Goal: Task Accomplishment & Management: Use online tool/utility

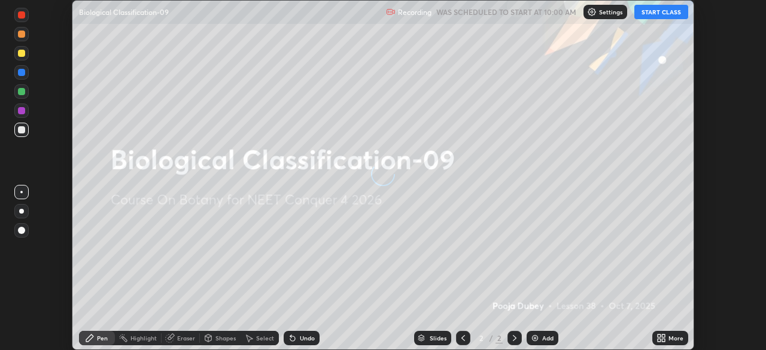
scroll to position [350, 765]
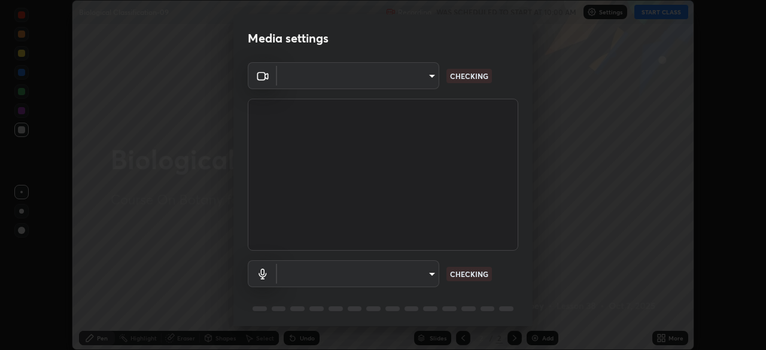
click at [433, 272] on body "Erase all Biological Classification-09 Recording WAS SCHEDULED TO START AT 10:0…" at bounding box center [383, 175] width 766 height 350
type input "6ee9b2c6c9a5678ab5214f7e96b3922f1b517bc999d2db28af292a13673a7194"
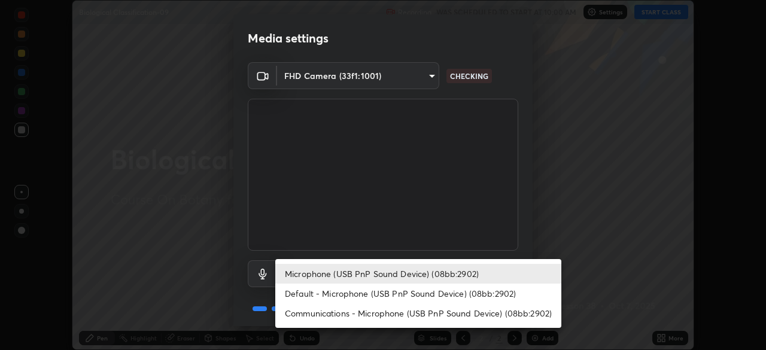
click at [413, 291] on li "Default - Microphone (USB PnP Sound Device) (08bb:2902)" at bounding box center [418, 294] width 286 height 20
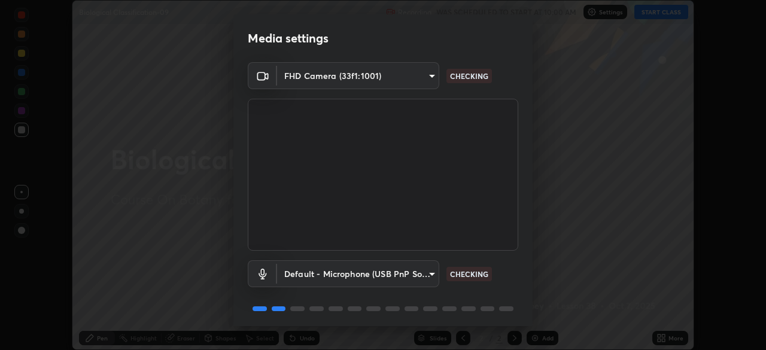
click at [423, 274] on body "Erase all Biological Classification-09 Recording WAS SCHEDULED TO START AT 10:0…" at bounding box center [383, 175] width 766 height 350
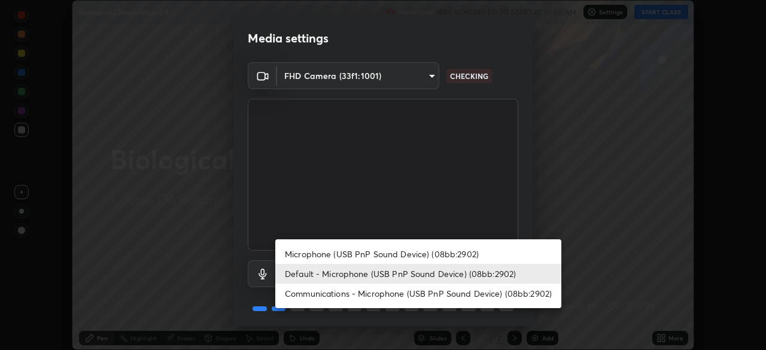
click at [426, 254] on li "Microphone (USB PnP Sound Device) (08bb:2902)" at bounding box center [418, 254] width 286 height 20
type input "d69259a39cf6ac2492a8378895a3ad9eba5f784ef6ce80e1a5d6c1c32a0e6b2d"
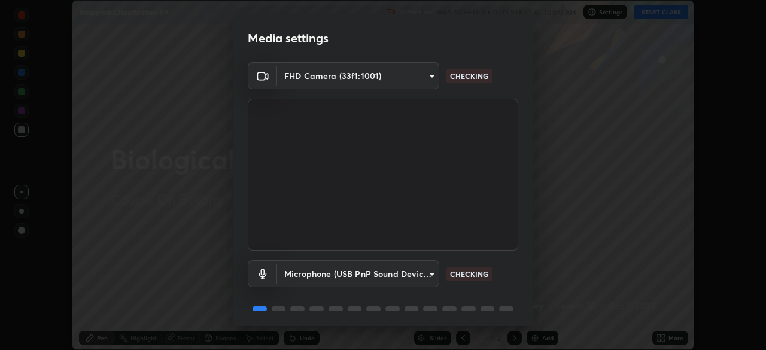
scroll to position [42, 0]
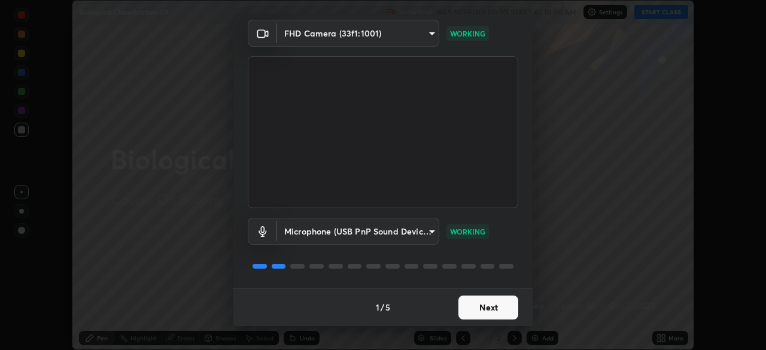
click at [494, 302] on button "Next" at bounding box center [488, 308] width 60 height 24
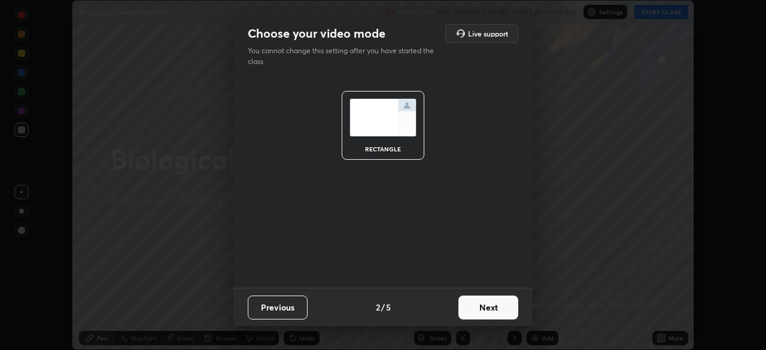
scroll to position [0, 0]
click at [494, 308] on button "Next" at bounding box center [488, 308] width 60 height 24
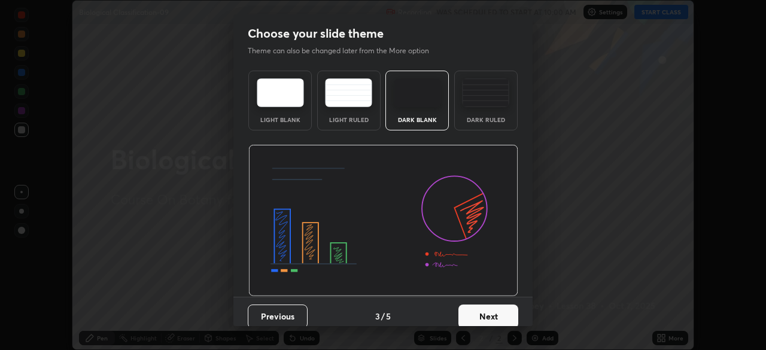
click at [496, 306] on button "Next" at bounding box center [488, 317] width 60 height 24
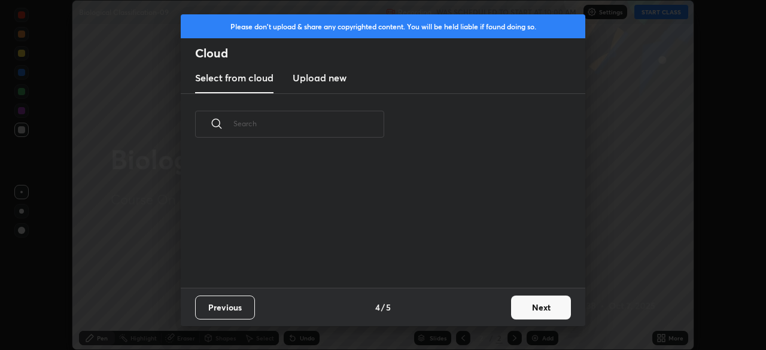
click at [515, 307] on button "Next" at bounding box center [541, 308] width 60 height 24
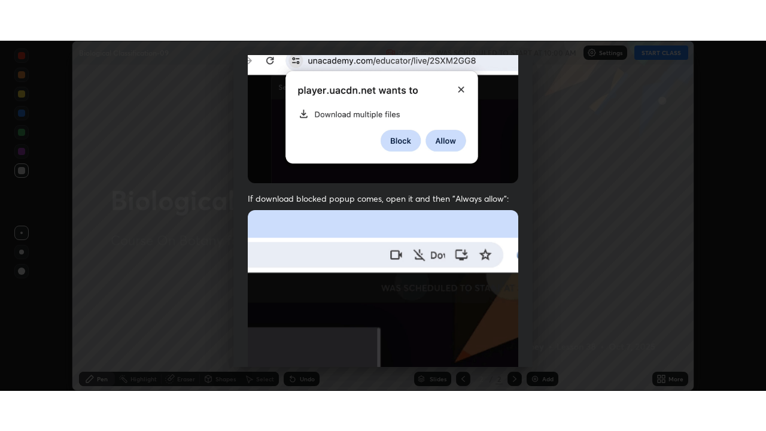
scroll to position [287, 0]
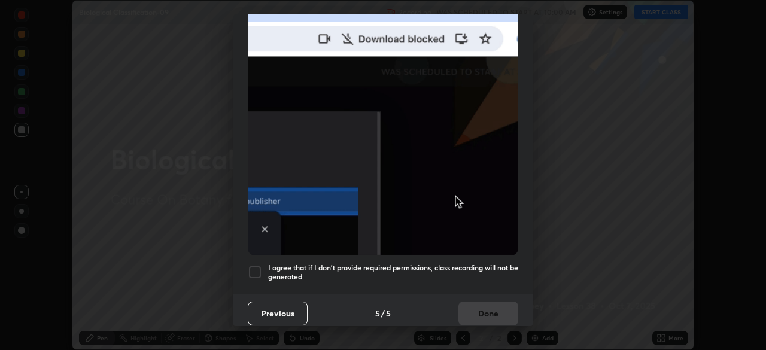
click at [488, 264] on h5 "I agree that if I don't provide required permissions, class recording will not …" at bounding box center [393, 272] width 250 height 19
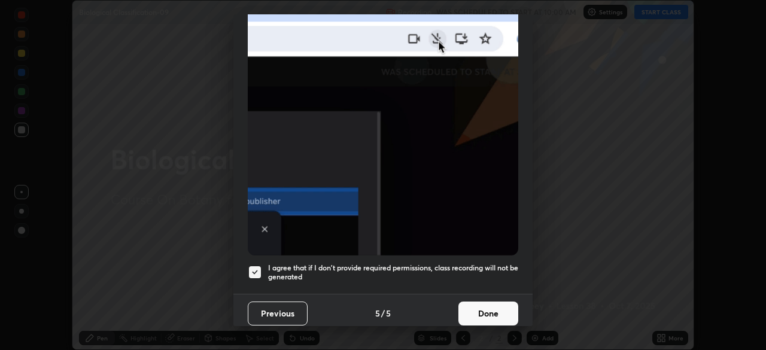
click at [487, 308] on button "Done" at bounding box center [488, 314] width 60 height 24
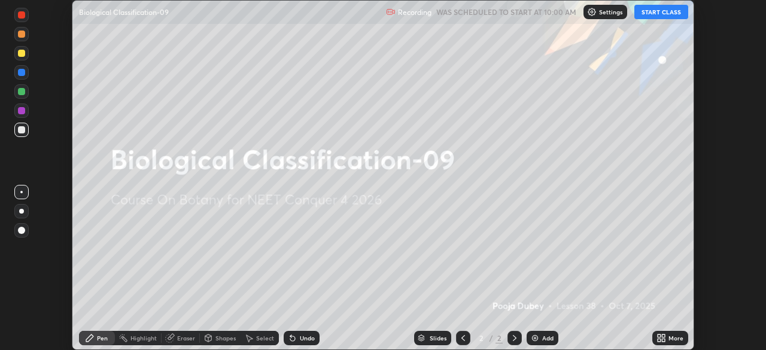
click at [663, 341] on icon at bounding box center [663, 340] width 3 height 3
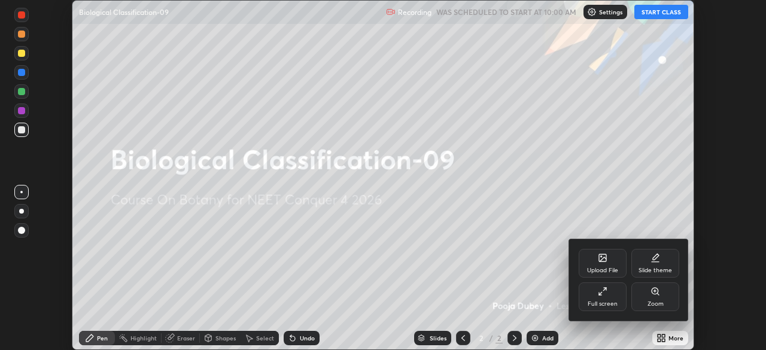
click at [605, 303] on div "Full screen" at bounding box center [603, 304] width 30 height 6
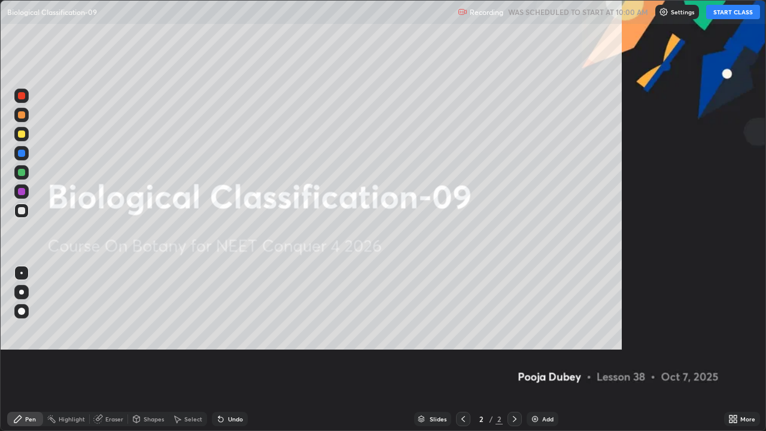
scroll to position [431, 766]
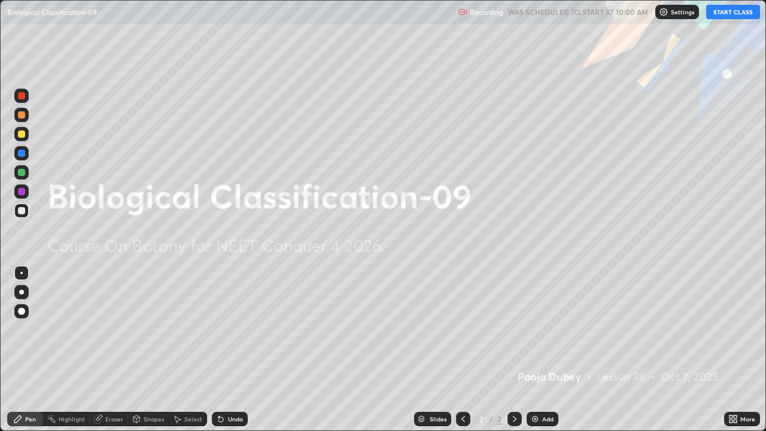
click at [740, 14] on button "START CLASS" at bounding box center [733, 12] width 54 height 14
click at [730, 350] on icon at bounding box center [731, 416] width 3 height 3
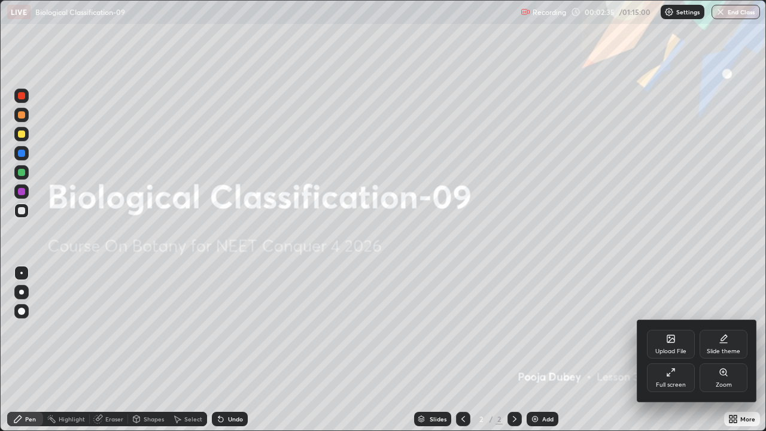
click at [668, 348] on div "Upload File" at bounding box center [670, 351] width 31 height 6
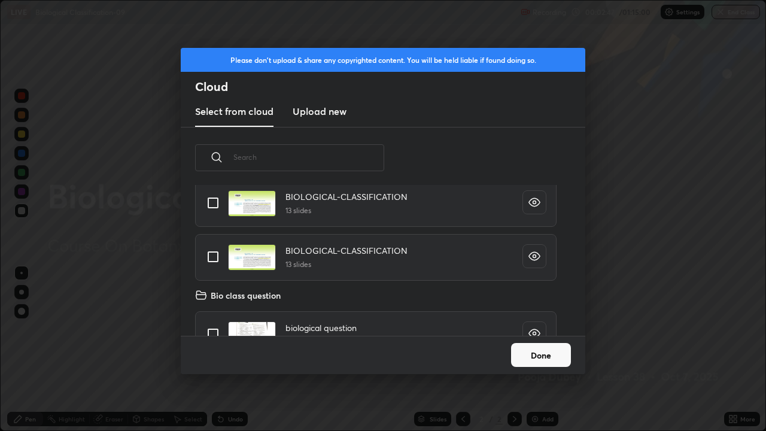
scroll to position [2968, 0]
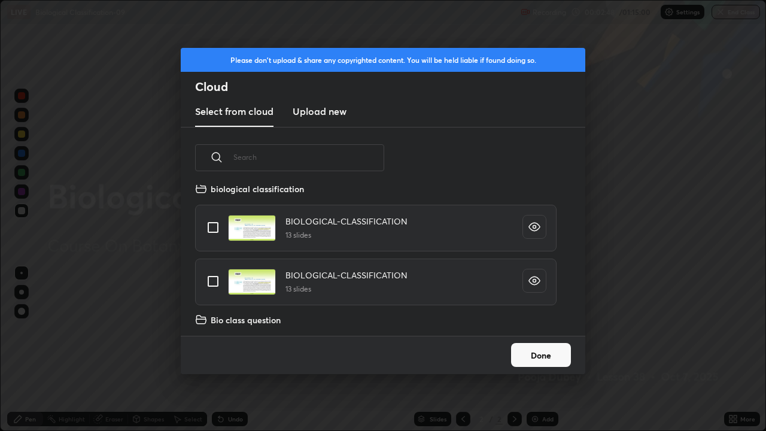
click at [213, 281] on input "grid" at bounding box center [212, 281] width 25 height 25
checkbox input "true"
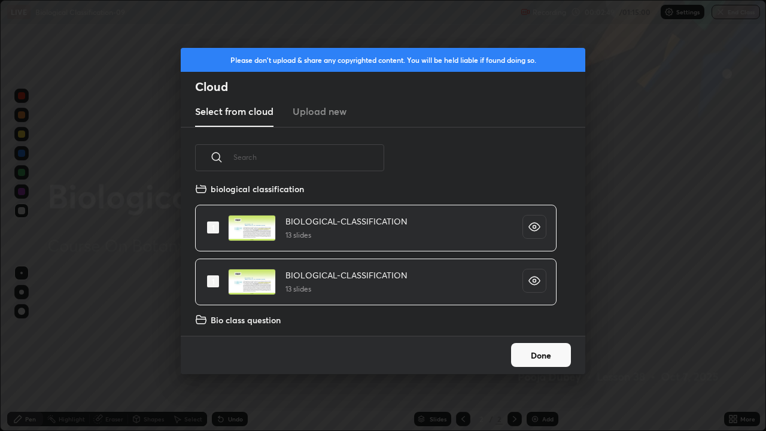
click at [522, 350] on button "Done" at bounding box center [541, 355] width 60 height 24
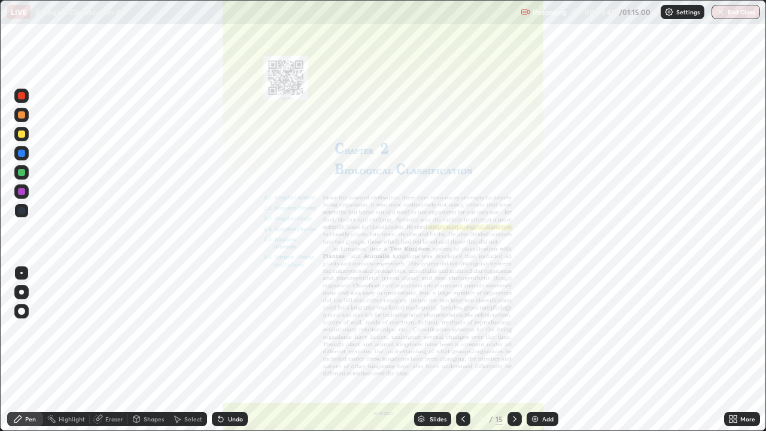
click at [421, 350] on icon at bounding box center [421, 418] width 7 height 7
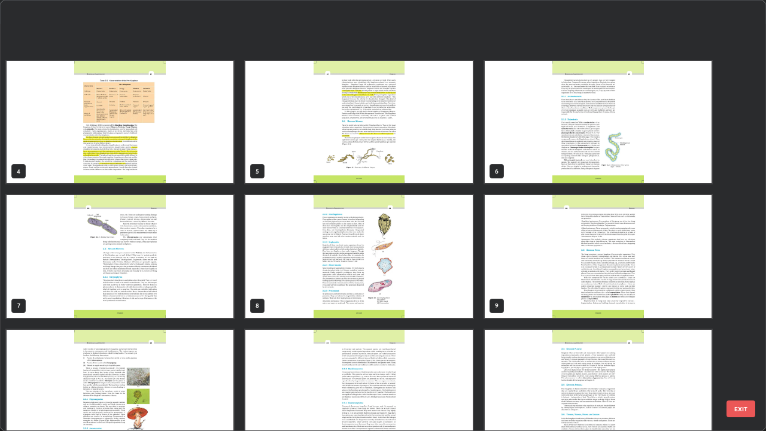
scroll to position [242, 0]
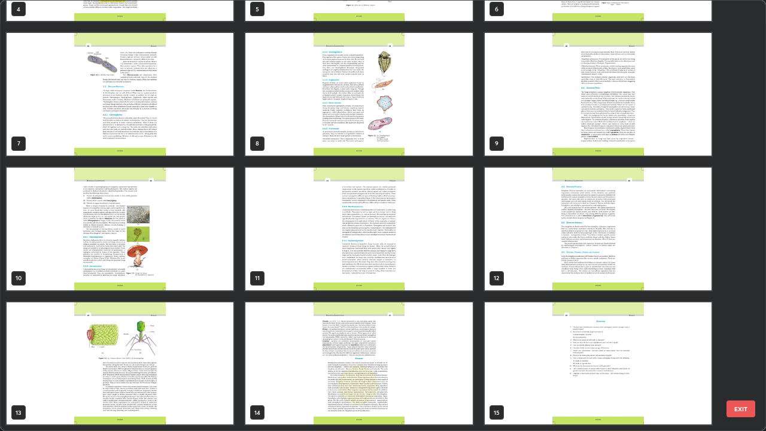
click at [209, 350] on img "grid" at bounding box center [120, 363] width 227 height 123
click at [209, 348] on img "grid" at bounding box center [120, 363] width 227 height 123
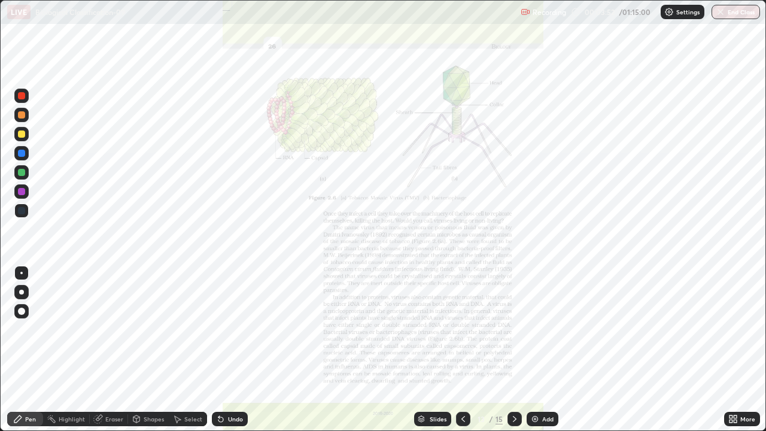
click at [218, 346] on img "grid" at bounding box center [120, 363] width 227 height 123
click at [425, 350] on div "Slides" at bounding box center [432, 419] width 37 height 14
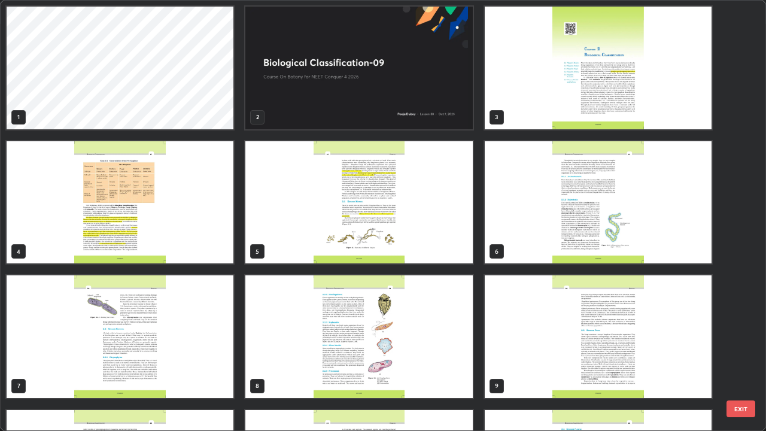
scroll to position [426, 759]
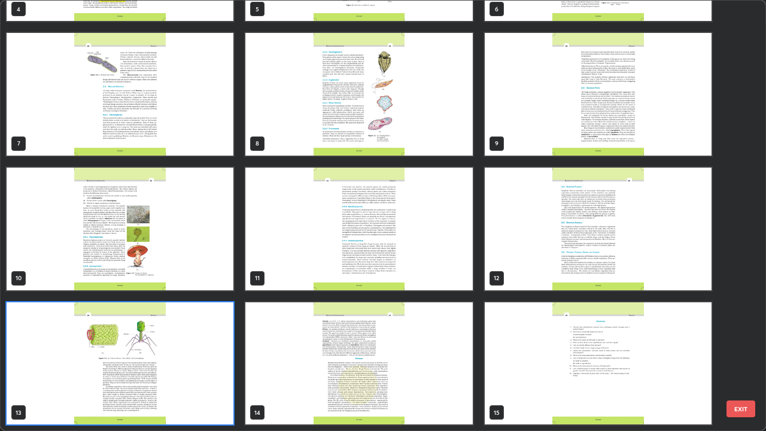
click at [180, 350] on img "grid" at bounding box center [120, 363] width 227 height 123
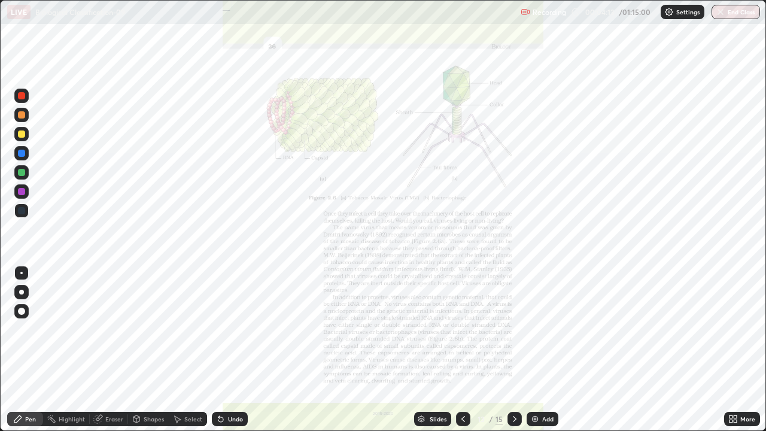
click at [179, 350] on img "grid" at bounding box center [120, 363] width 227 height 123
click at [181, 350] on img "grid" at bounding box center [120, 363] width 227 height 123
click at [729, 350] on icon at bounding box center [733, 419] width 10 height 10
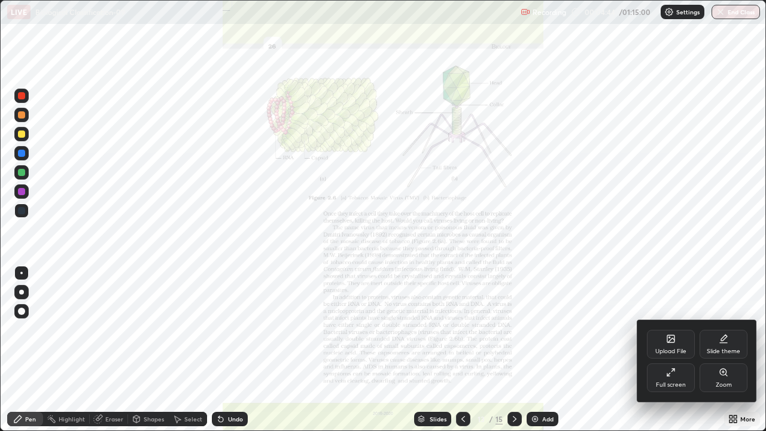
click at [724, 350] on div "Zoom" at bounding box center [724, 385] width 16 height 6
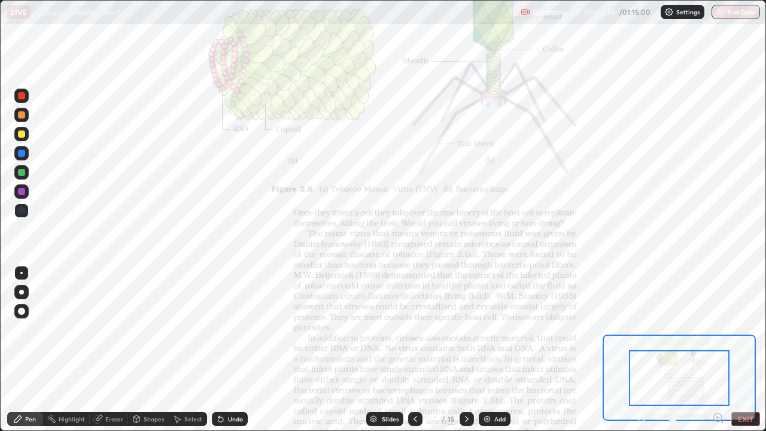
click at [718, 350] on icon at bounding box center [718, 417] width 0 height 3
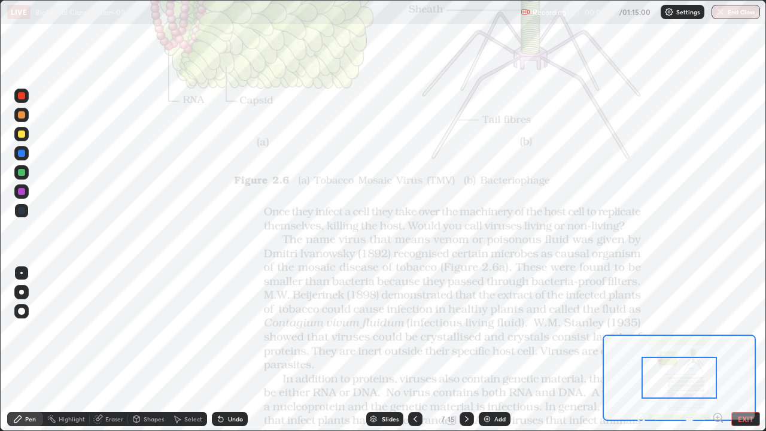
click at [718, 350] on icon at bounding box center [718, 417] width 0 height 3
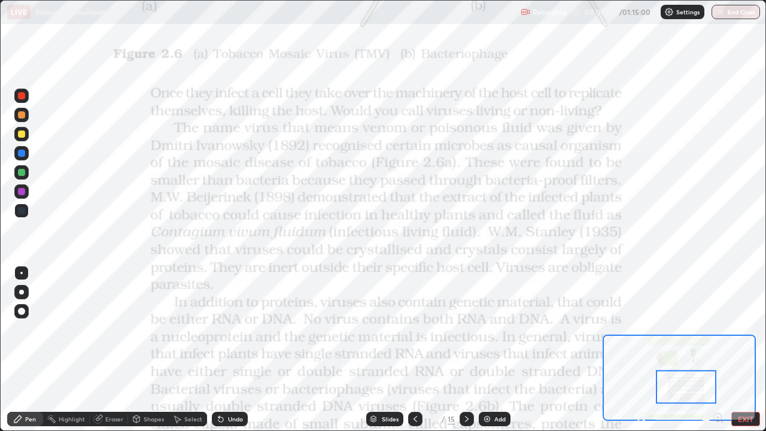
click at [641, 350] on icon at bounding box center [641, 417] width 3 height 0
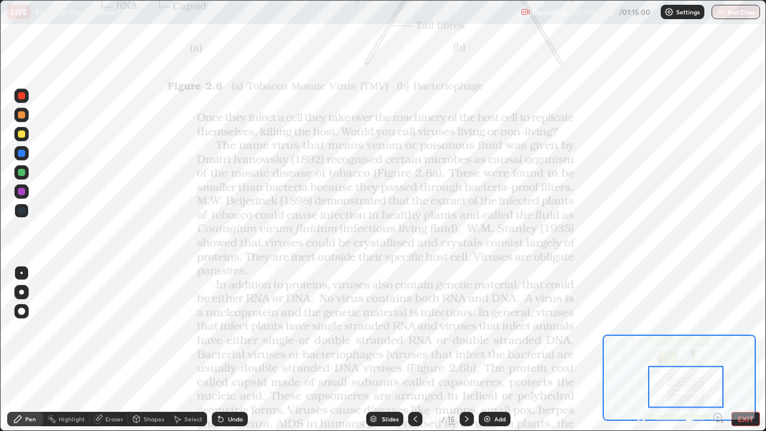
click at [641, 350] on icon at bounding box center [641, 417] width 3 height 0
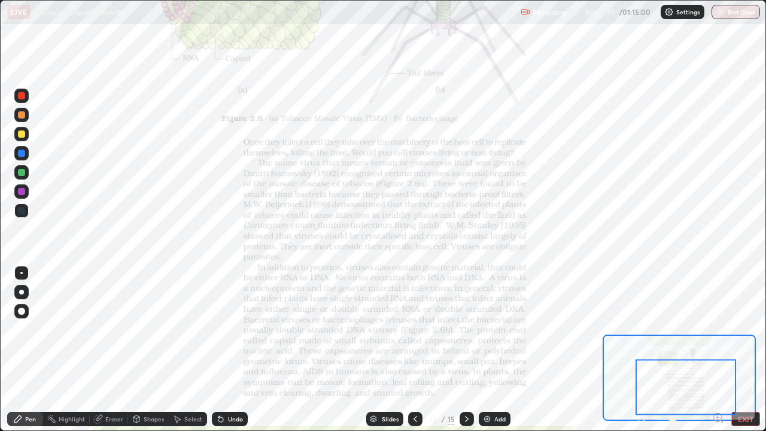
click at [105, 350] on div "Eraser" at bounding box center [114, 419] width 18 height 6
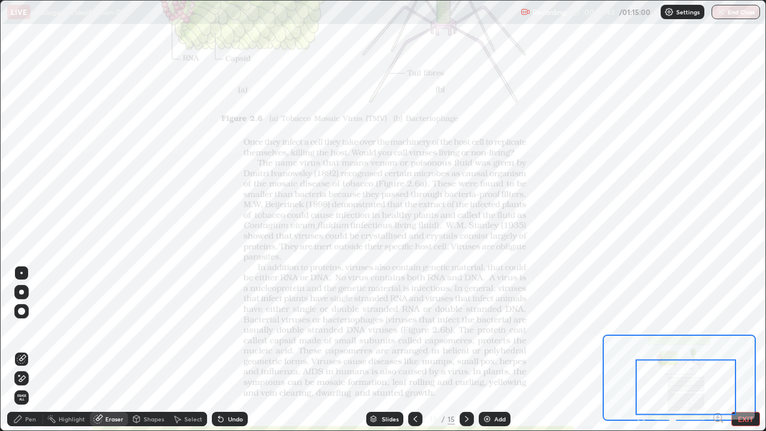
click at [26, 350] on div "Pen" at bounding box center [25, 419] width 36 height 14
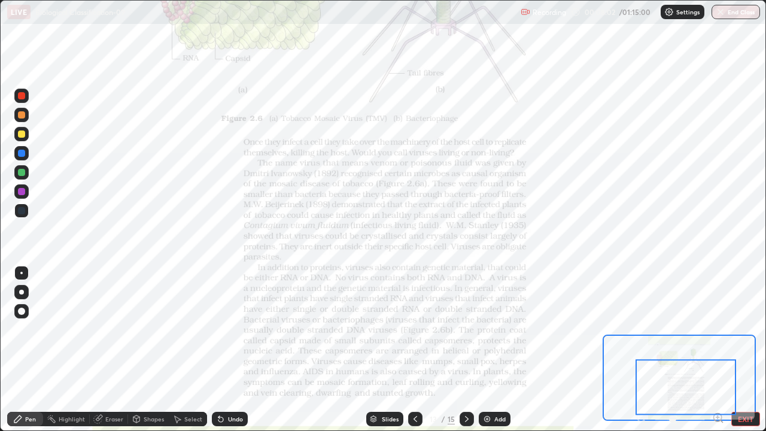
click at [221, 350] on icon at bounding box center [221, 419] width 10 height 10
click at [223, 350] on icon at bounding box center [221, 419] width 10 height 10
click at [738, 350] on button "EXIT" at bounding box center [745, 419] width 29 height 14
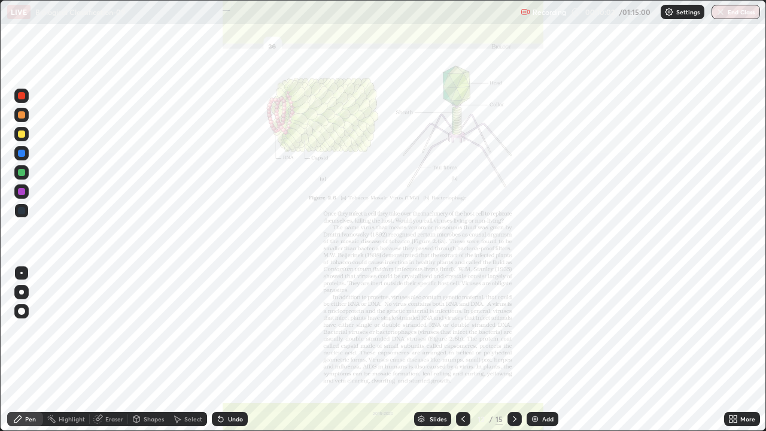
click at [734, 350] on icon at bounding box center [735, 416] width 3 height 3
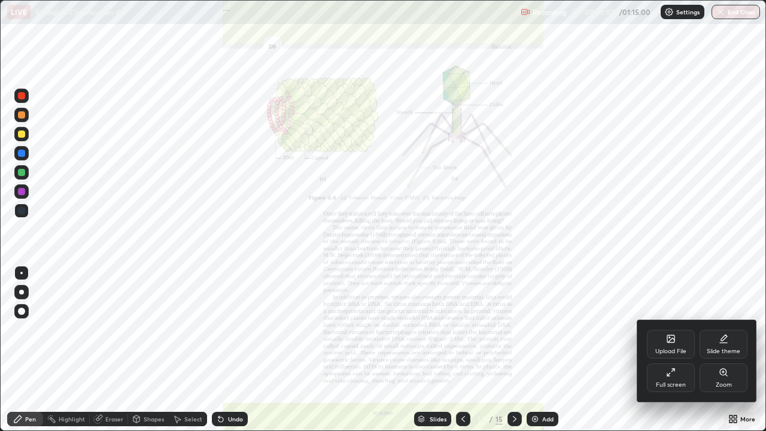
click at [665, 341] on div "Upload File" at bounding box center [671, 344] width 48 height 29
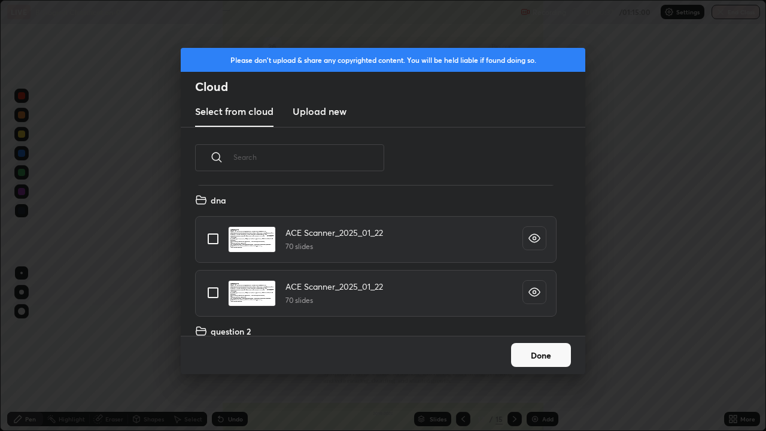
scroll to position [11771, 0]
click at [215, 236] on input "grid" at bounding box center [212, 237] width 25 height 25
checkbox input "true"
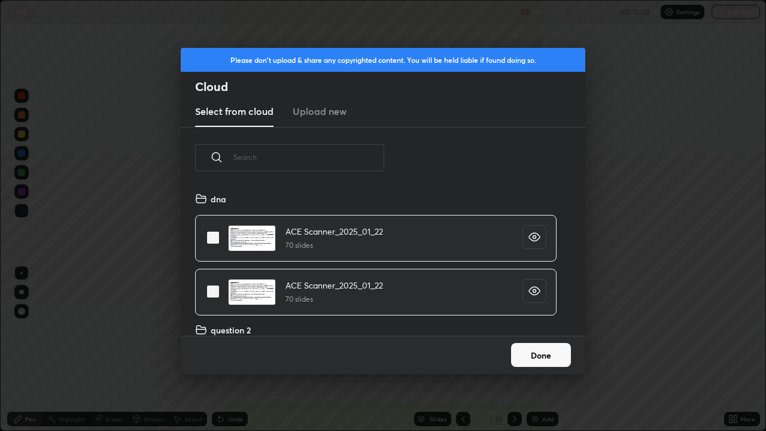
click at [531, 350] on button "Done" at bounding box center [541, 355] width 60 height 24
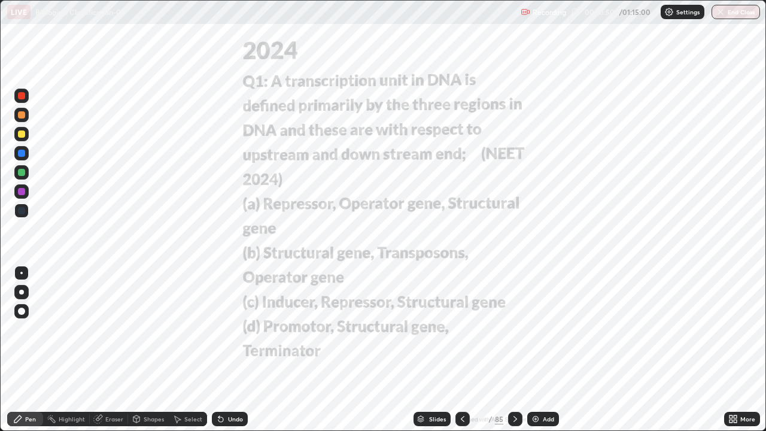
click at [418, 350] on icon at bounding box center [421, 417] width 6 height 3
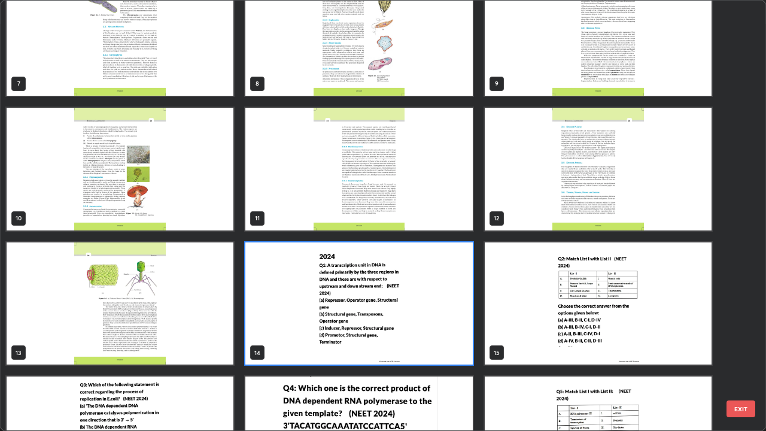
scroll to position [306, 0]
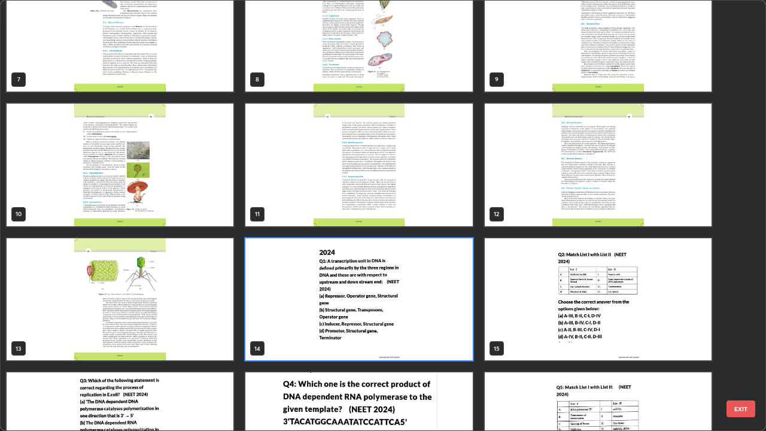
click at [145, 324] on img "grid" at bounding box center [120, 299] width 227 height 123
click at [155, 329] on img "grid" at bounding box center [120, 299] width 227 height 123
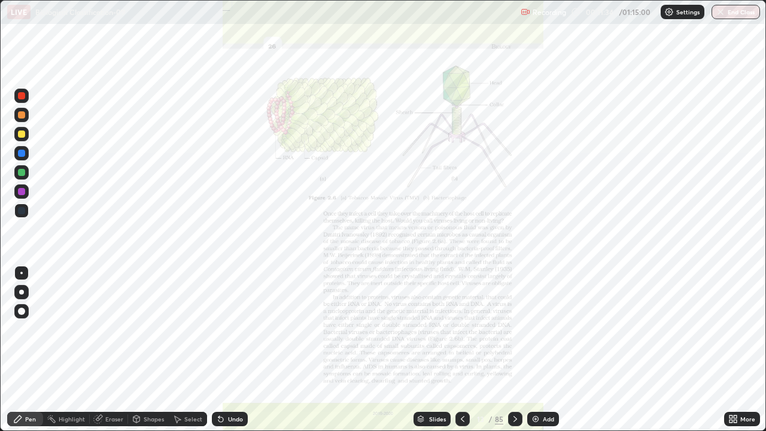
click at [153, 335] on img "grid" at bounding box center [120, 299] width 227 height 123
click at [730, 350] on icon at bounding box center [731, 416] width 3 height 3
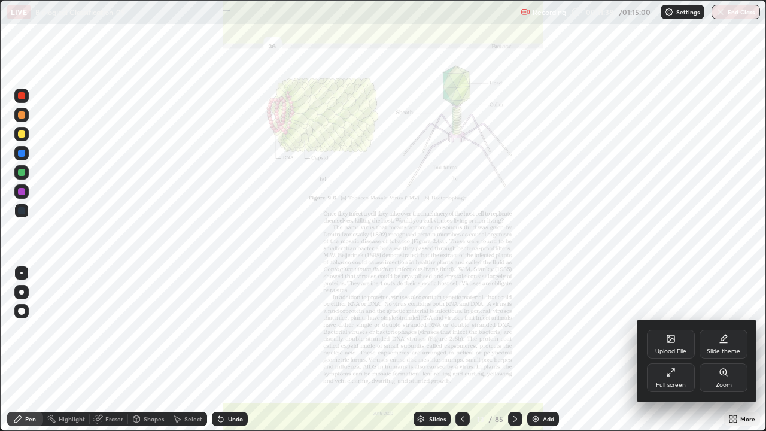
click at [724, 350] on div "Zoom" at bounding box center [724, 377] width 48 height 29
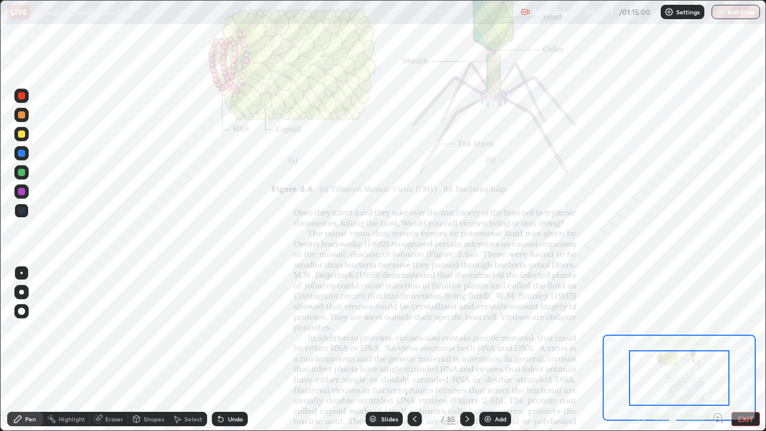
click at [721, 350] on icon at bounding box center [722, 421] width 2 height 2
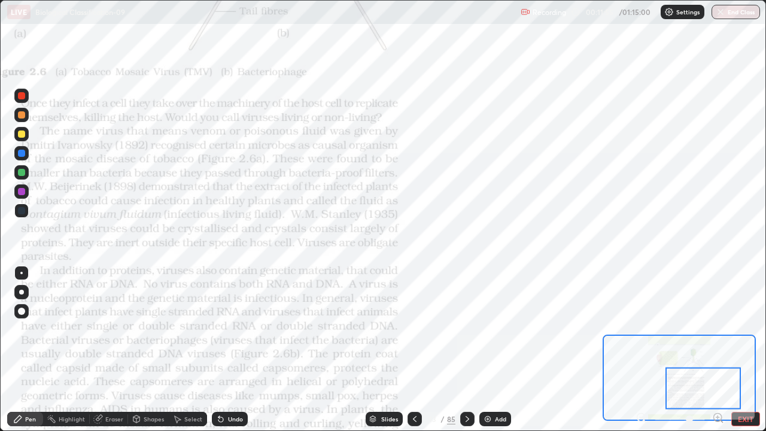
click at [34, 253] on div "Erase all" at bounding box center [21, 215] width 29 height 383
click at [375, 350] on div "Slides" at bounding box center [384, 419] width 37 height 14
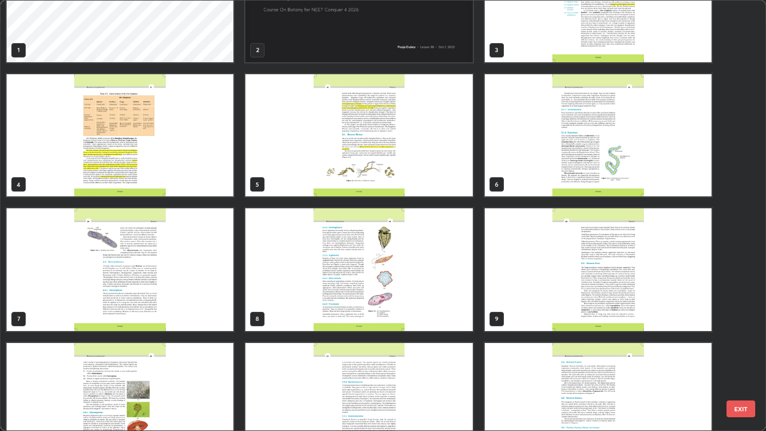
scroll to position [0, 0]
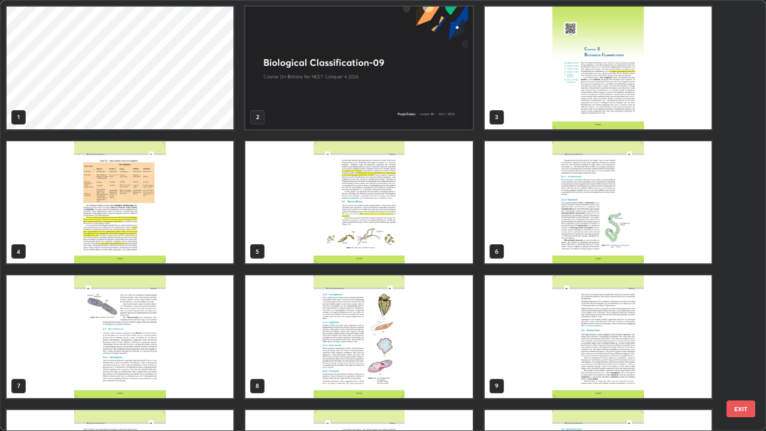
click at [370, 123] on img "grid" at bounding box center [358, 68] width 227 height 123
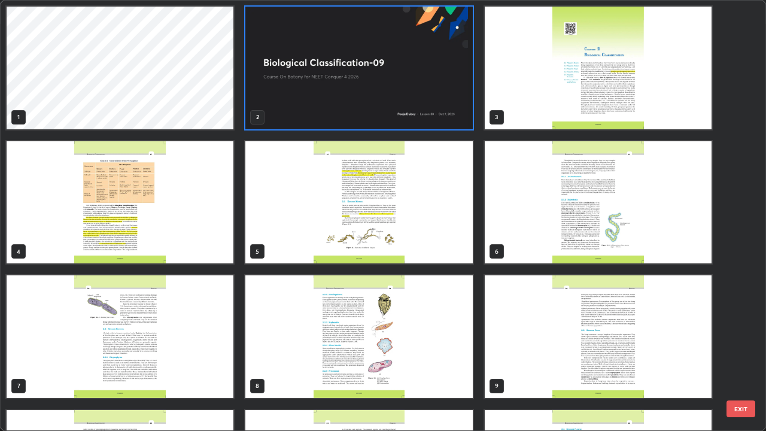
click at [370, 123] on img "grid" at bounding box center [358, 68] width 227 height 123
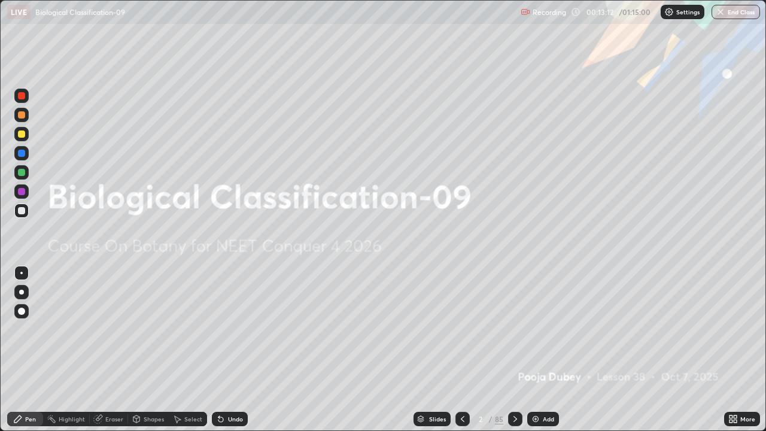
click at [540, 350] on div "Add" at bounding box center [543, 419] width 32 height 14
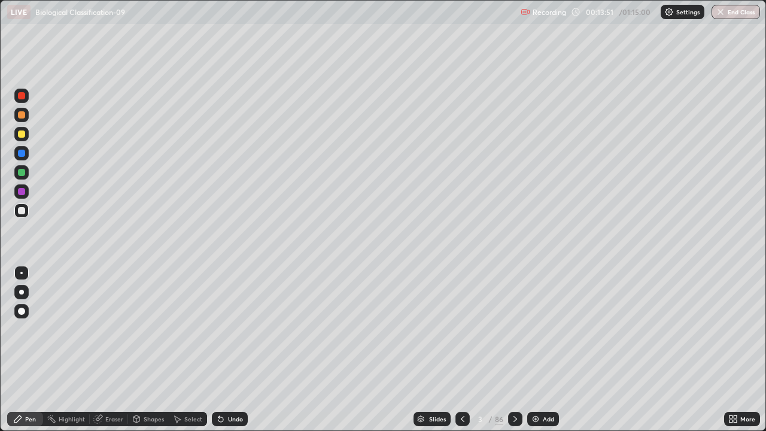
click at [16, 290] on div at bounding box center [21, 292] width 14 height 14
click at [426, 350] on div "Slides" at bounding box center [432, 419] width 37 height 14
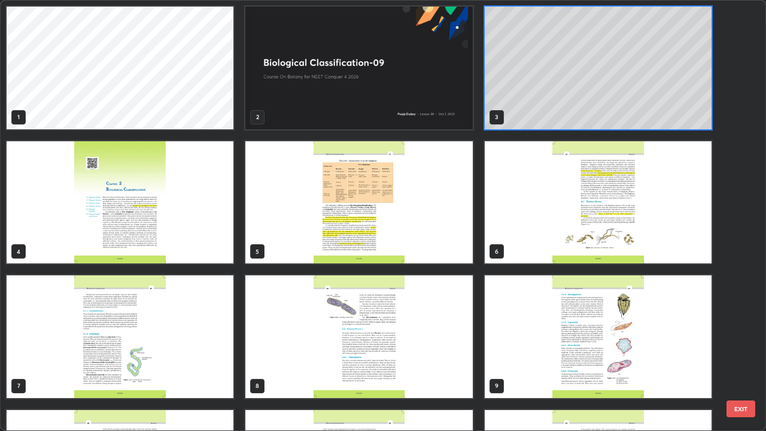
scroll to position [426, 759]
click at [738, 350] on button "EXIT" at bounding box center [741, 408] width 29 height 17
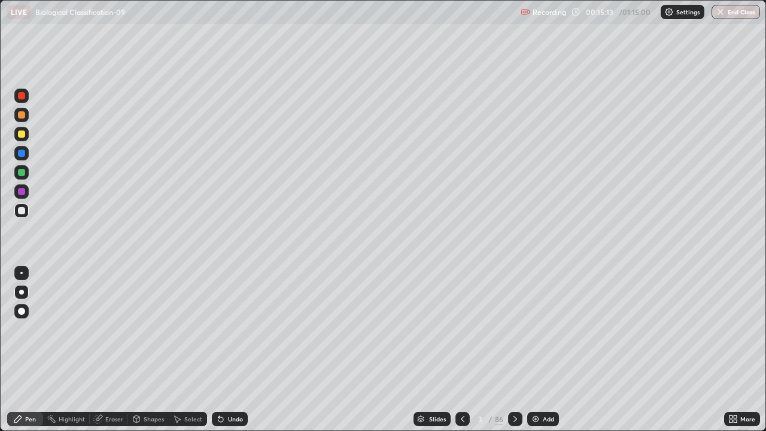
click at [734, 350] on icon at bounding box center [733, 419] width 10 height 10
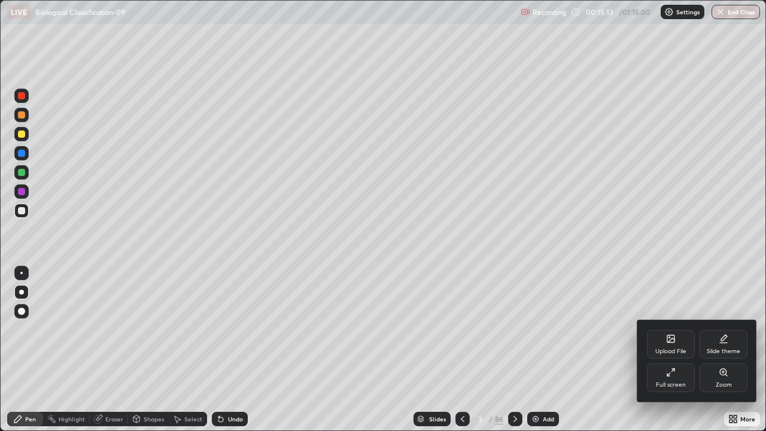
click at [670, 345] on div "Upload File" at bounding box center [671, 344] width 48 height 29
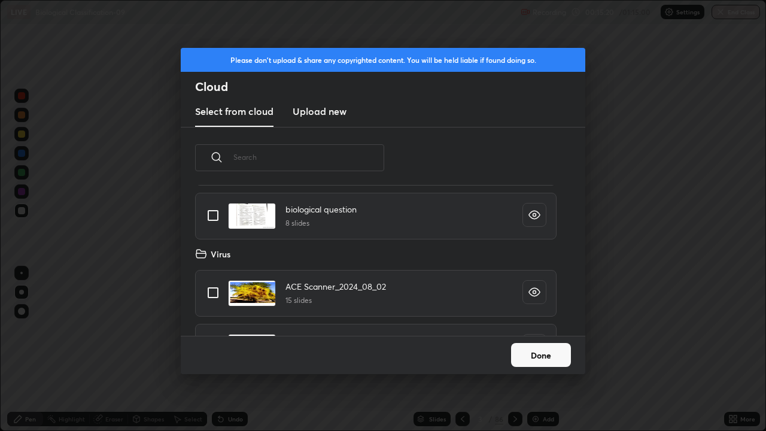
scroll to position [3203, 0]
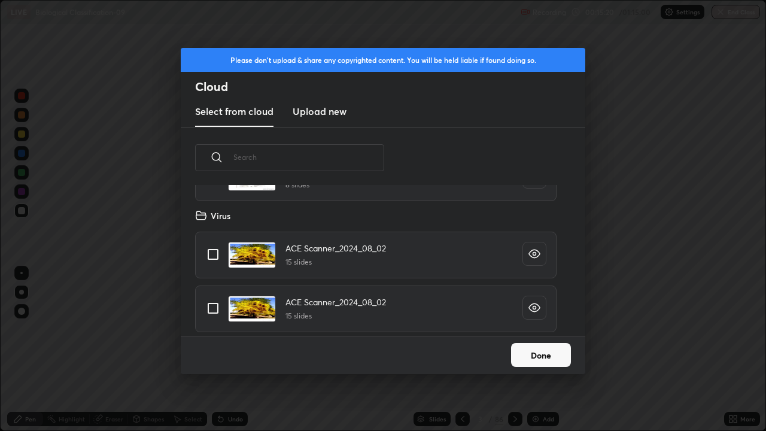
click at [210, 201] on div "biological question 8 slides" at bounding box center [375, 177] width 361 height 47
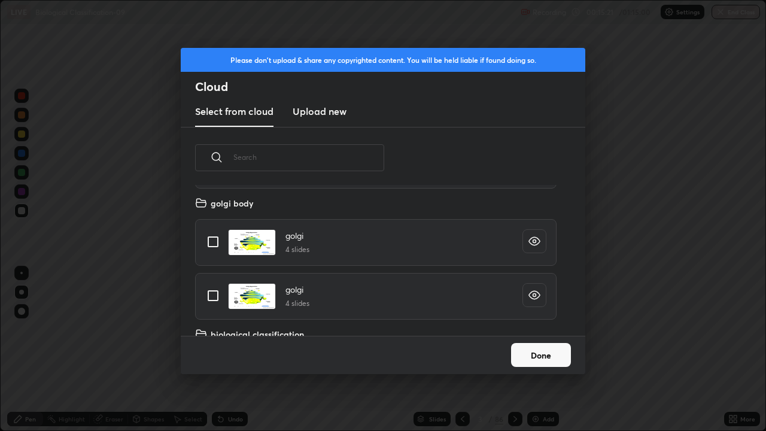
scroll to position [147, 384]
click at [517, 350] on button "Done" at bounding box center [541, 355] width 60 height 24
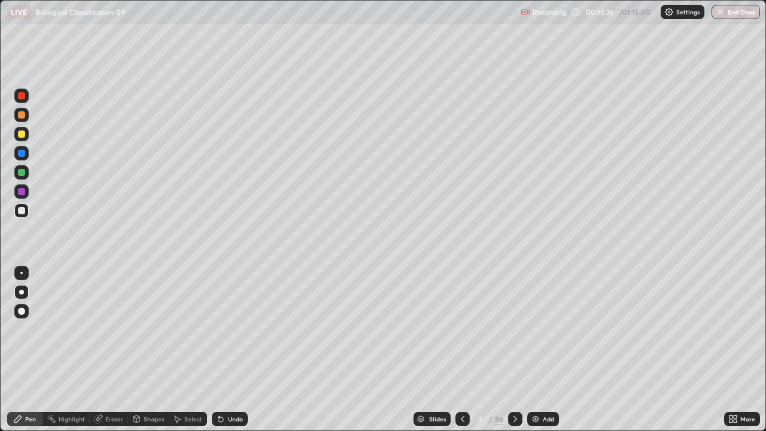
click at [731, 350] on icon at bounding box center [731, 416] width 3 height 3
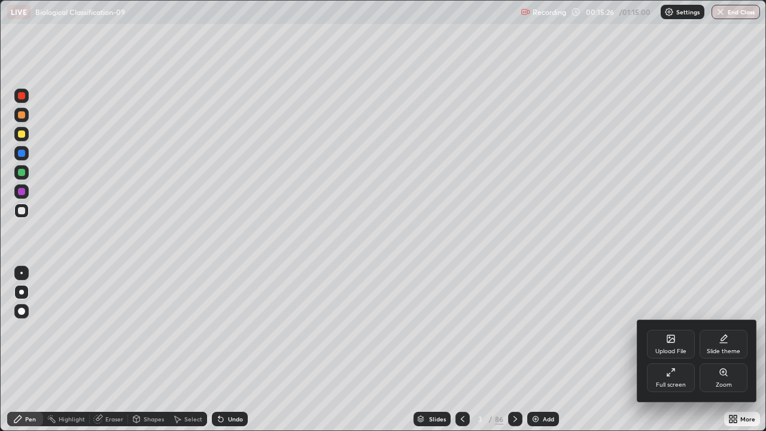
click at [670, 350] on div "Upload File" at bounding box center [670, 351] width 31 height 6
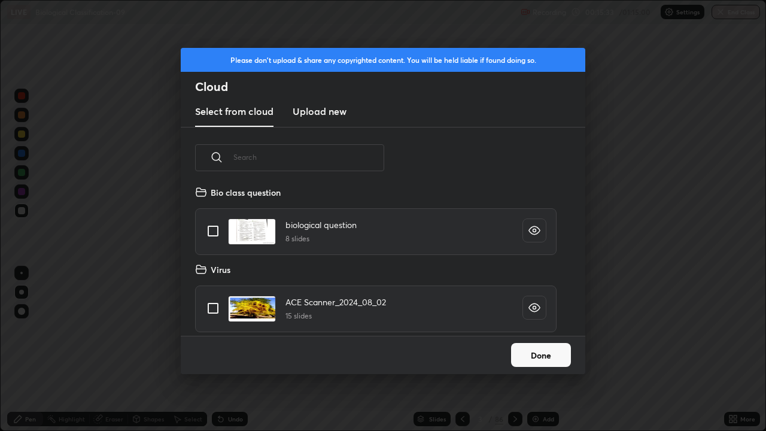
scroll to position [4, 7]
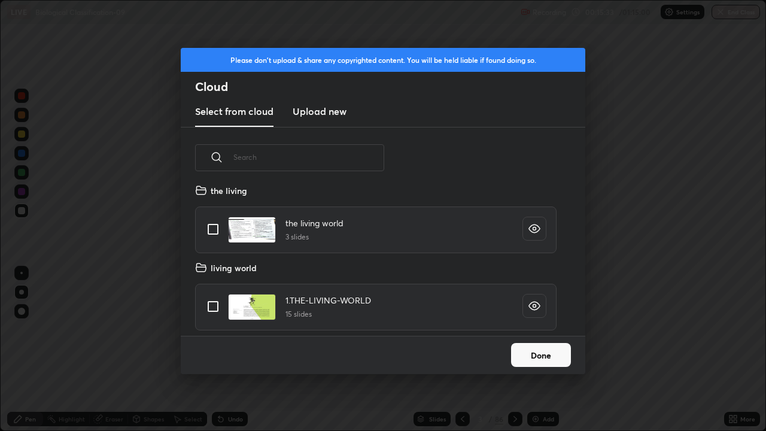
click at [212, 299] on input "grid" at bounding box center [212, 306] width 25 height 25
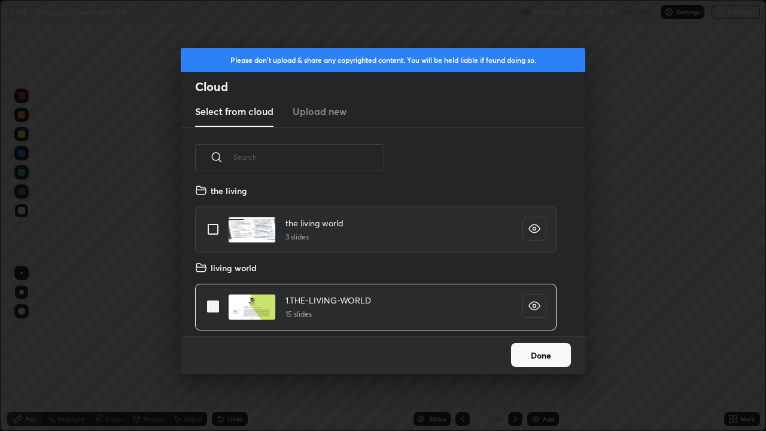
click at [214, 302] on input "grid" at bounding box center [212, 306] width 25 height 25
checkbox input "false"
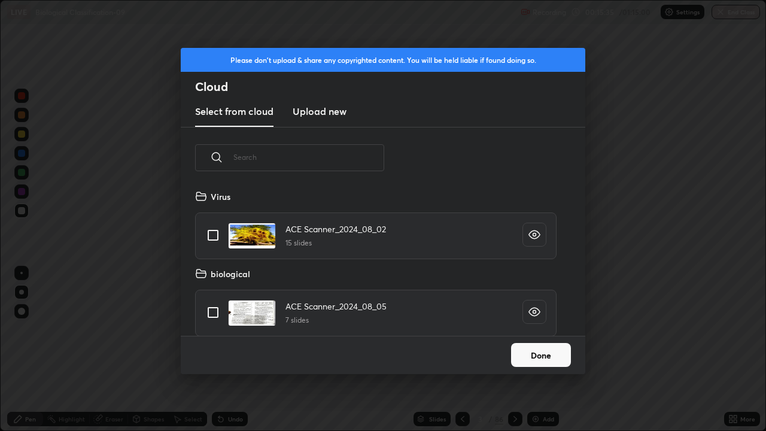
scroll to position [2845, 0]
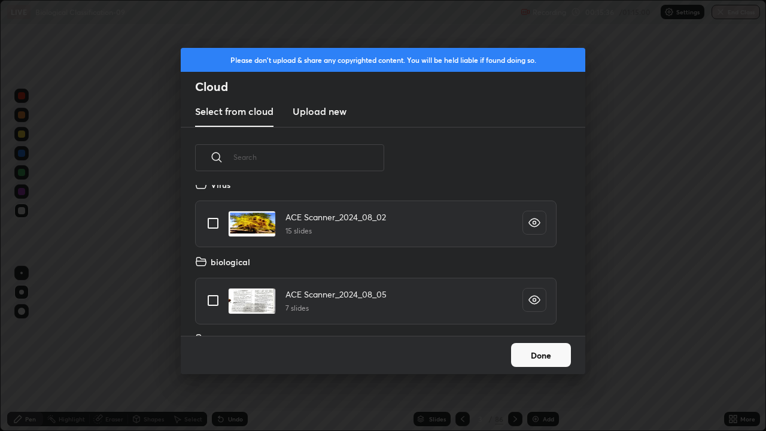
click at [208, 223] on input "grid" at bounding box center [212, 223] width 25 height 25
checkbox input "true"
click at [528, 350] on button "Done" at bounding box center [541, 355] width 60 height 24
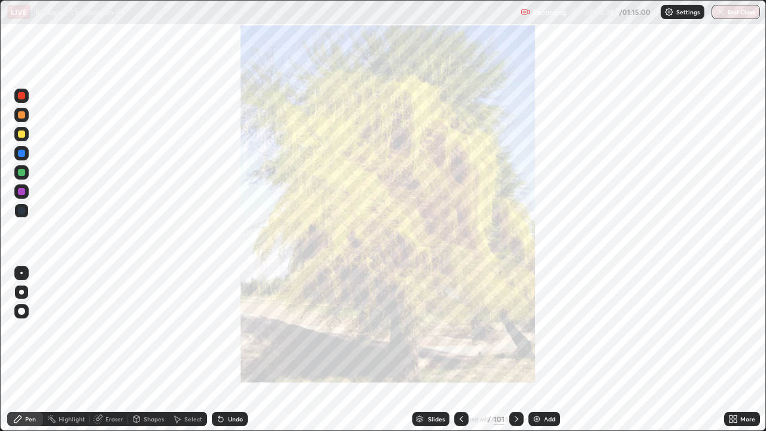
click at [423, 350] on div "Slides" at bounding box center [430, 419] width 37 height 14
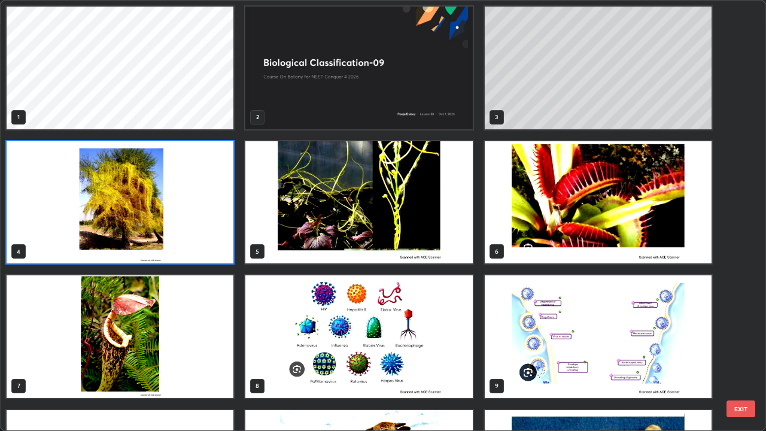
scroll to position [426, 759]
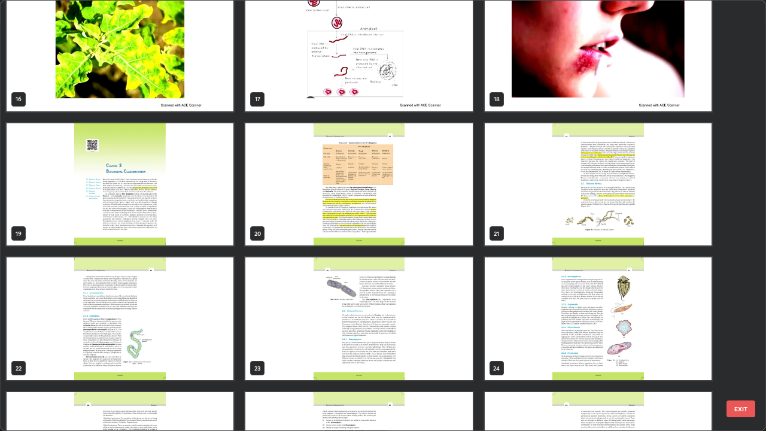
click at [285, 96] on img "grid" at bounding box center [358, 50] width 227 height 123
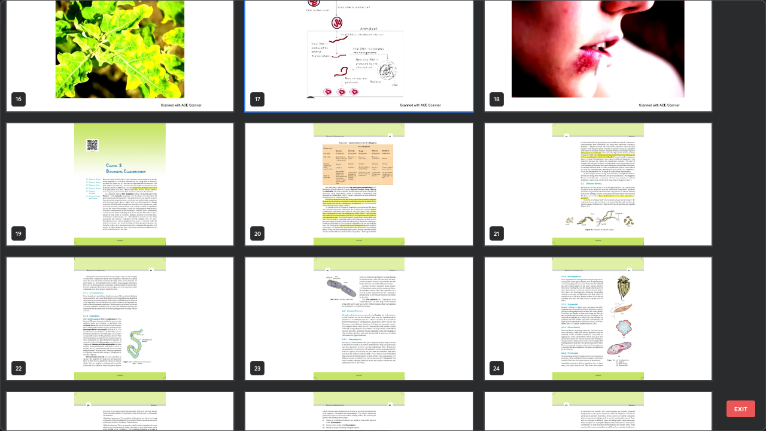
scroll to position [672, 0]
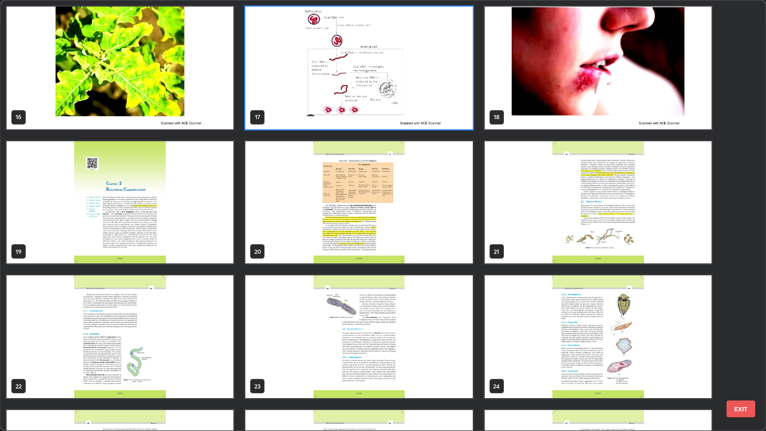
click at [291, 93] on img "grid" at bounding box center [358, 68] width 227 height 123
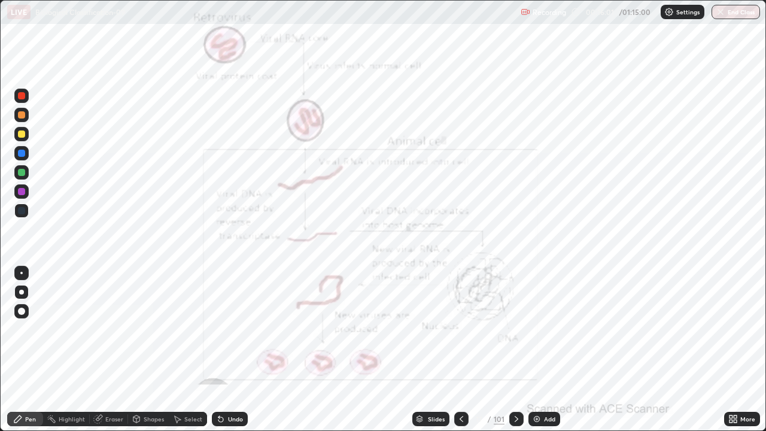
click at [420, 350] on icon at bounding box center [420, 421] width 6 height 2
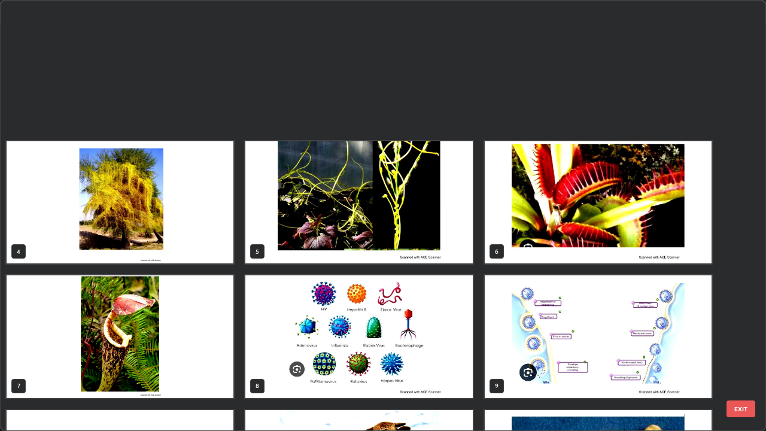
scroll to position [4, 7]
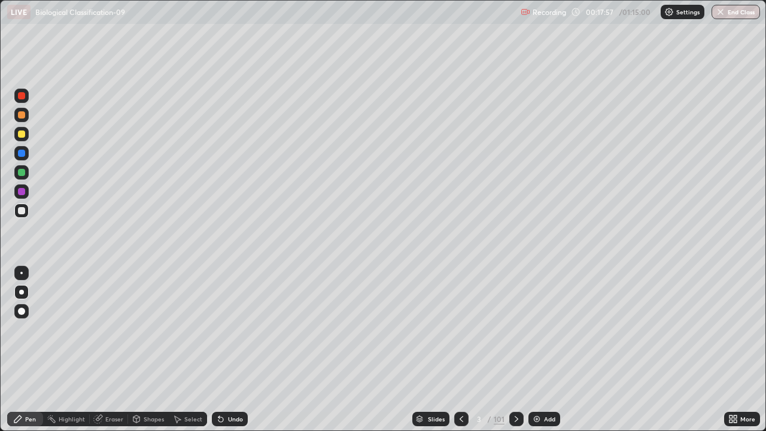
click at [432, 350] on div "Slides" at bounding box center [436, 419] width 17 height 6
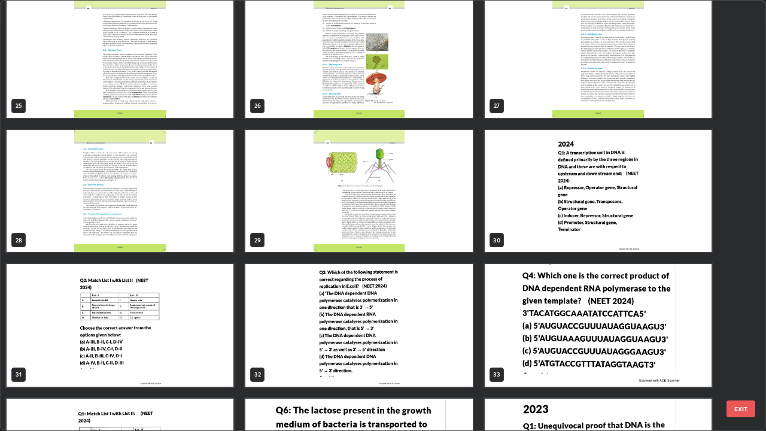
scroll to position [1046, 0]
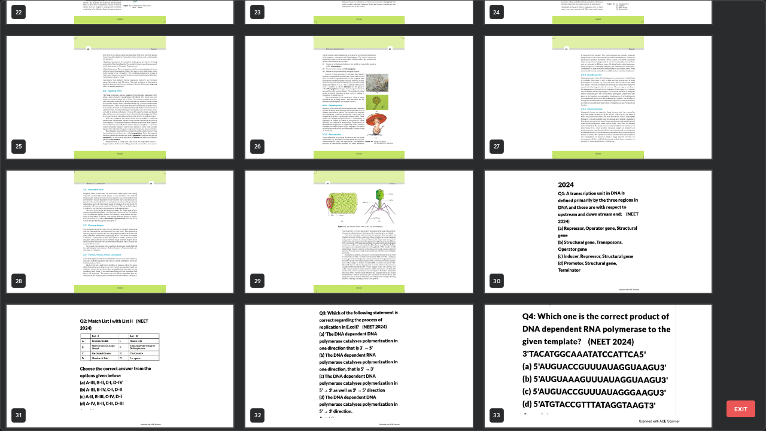
click at [300, 248] on img "grid" at bounding box center [358, 232] width 227 height 123
click at [302, 247] on img "grid" at bounding box center [358, 232] width 227 height 123
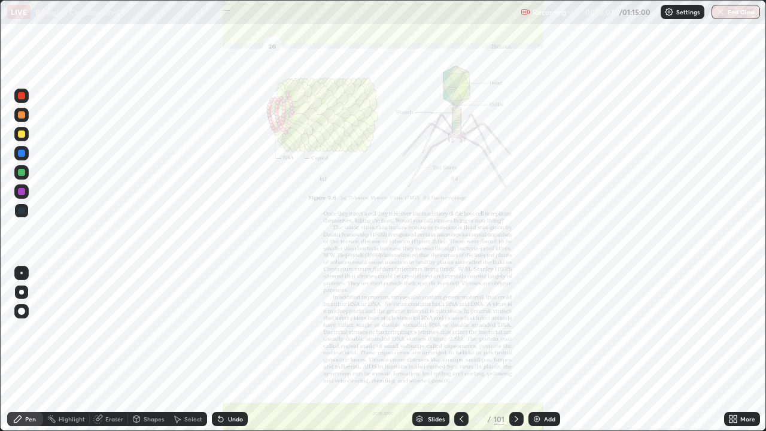
click at [300, 243] on img "grid" at bounding box center [358, 232] width 227 height 123
click at [419, 350] on icon at bounding box center [420, 421] width 6 height 2
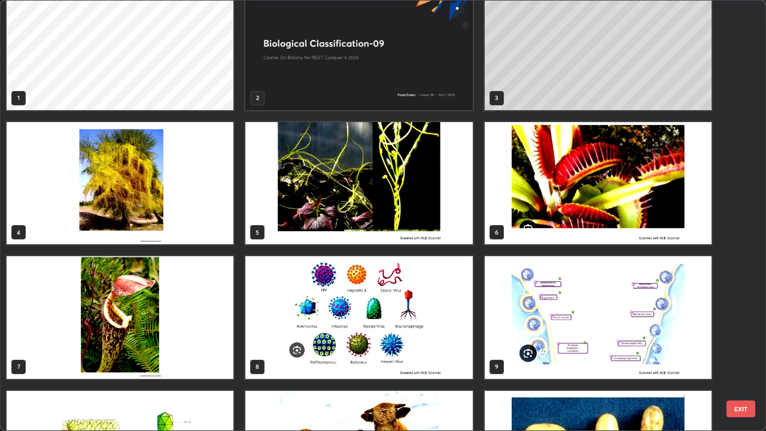
scroll to position [0, 0]
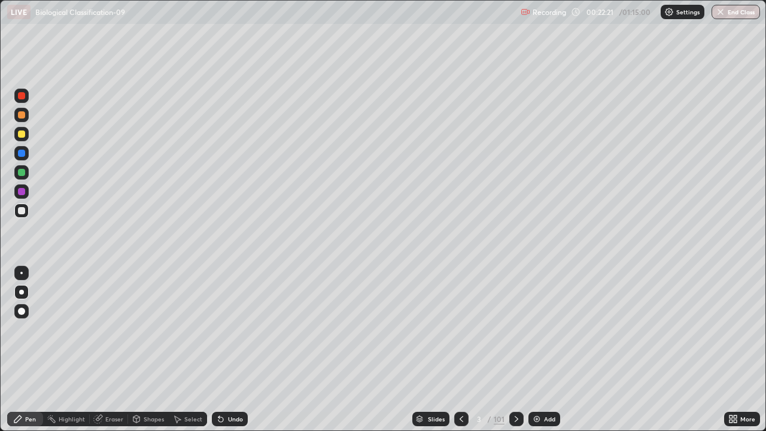
click at [536, 350] on img at bounding box center [537, 419] width 10 height 10
click at [228, 350] on div "Undo" at bounding box center [235, 419] width 15 height 6
click at [17, 97] on div at bounding box center [21, 96] width 14 height 14
click at [429, 350] on div "Slides" at bounding box center [435, 419] width 17 height 6
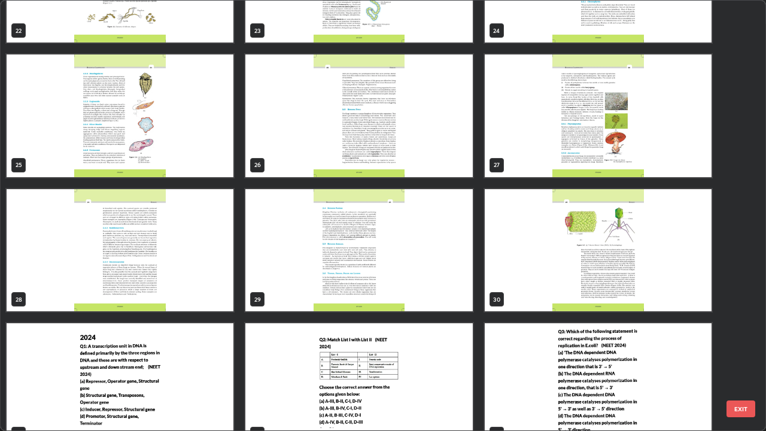
scroll to position [1028, 0]
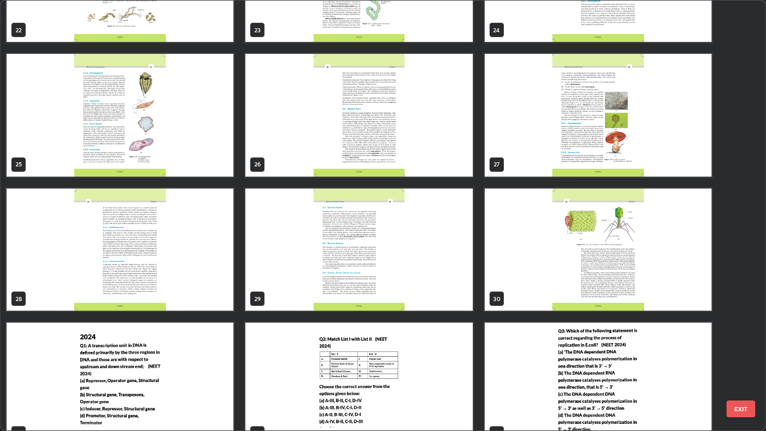
click at [529, 275] on img "grid" at bounding box center [598, 250] width 227 height 123
click at [532, 282] on img "grid" at bounding box center [598, 250] width 227 height 123
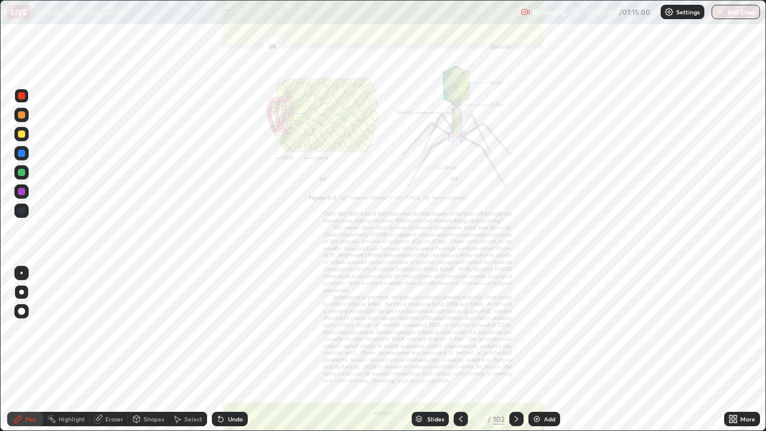
click at [534, 279] on img "grid" at bounding box center [598, 250] width 227 height 123
click at [426, 350] on div "Slides" at bounding box center [430, 419] width 37 height 14
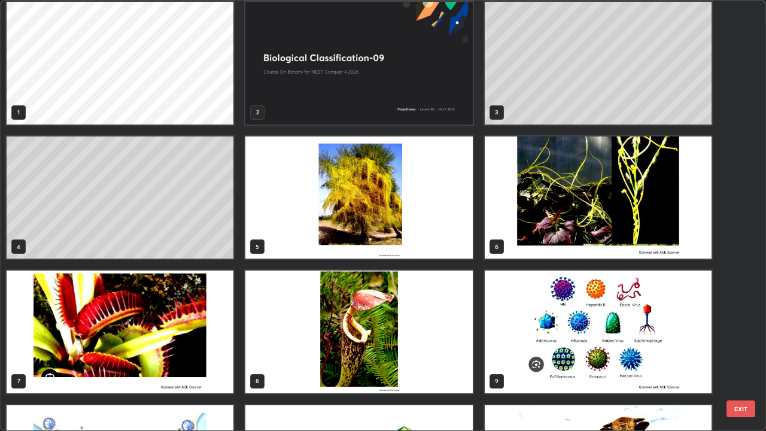
scroll to position [0, 0]
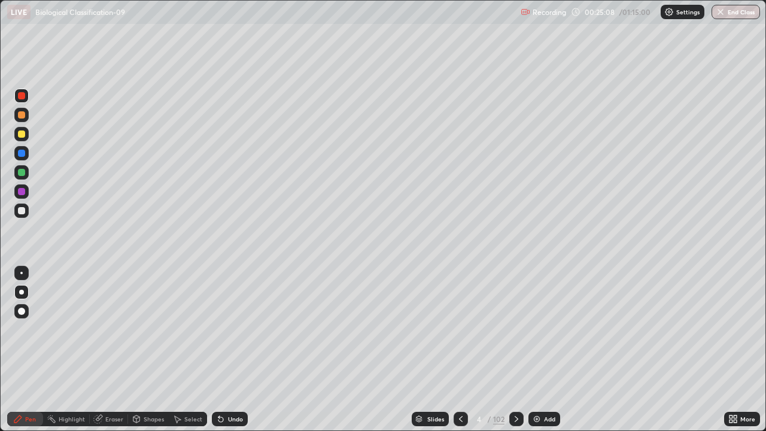
click at [22, 210] on div at bounding box center [21, 210] width 7 height 7
click at [230, 350] on div "Undo" at bounding box center [235, 419] width 15 height 6
click at [546, 350] on div "Add" at bounding box center [549, 419] width 11 height 6
click at [418, 350] on icon at bounding box center [419, 417] width 6 height 3
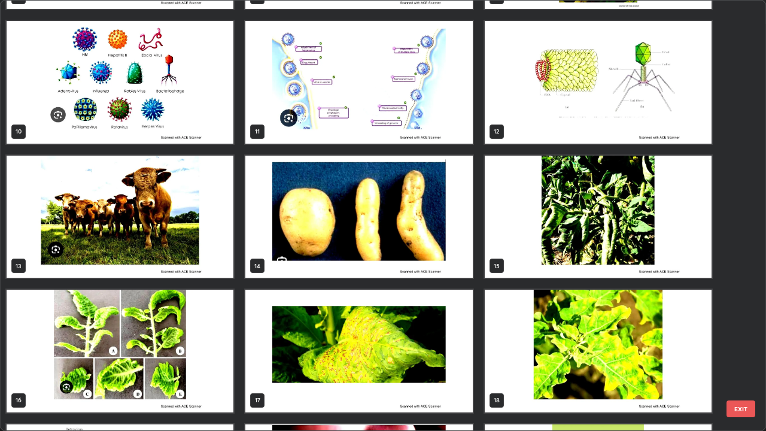
scroll to position [389, 0]
click at [515, 259] on img "grid" at bounding box center [598, 217] width 227 height 123
click at [517, 259] on img "grid" at bounding box center [598, 217] width 227 height 123
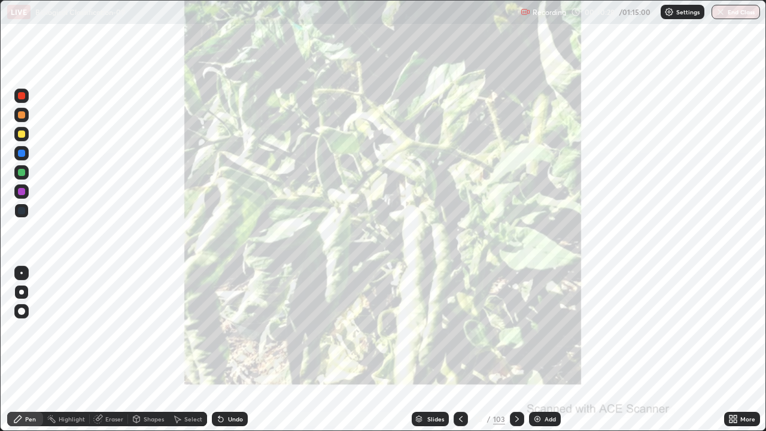
click at [517, 259] on img "grid" at bounding box center [598, 217] width 227 height 123
click at [511, 350] on div at bounding box center [517, 419] width 14 height 14
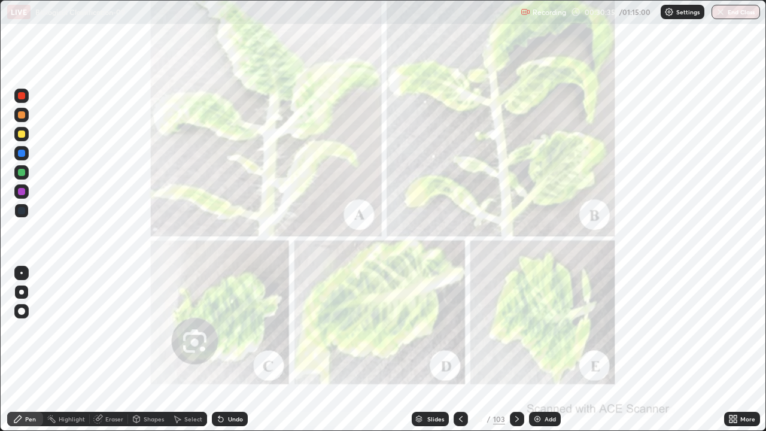
click at [515, 350] on icon at bounding box center [517, 419] width 10 height 10
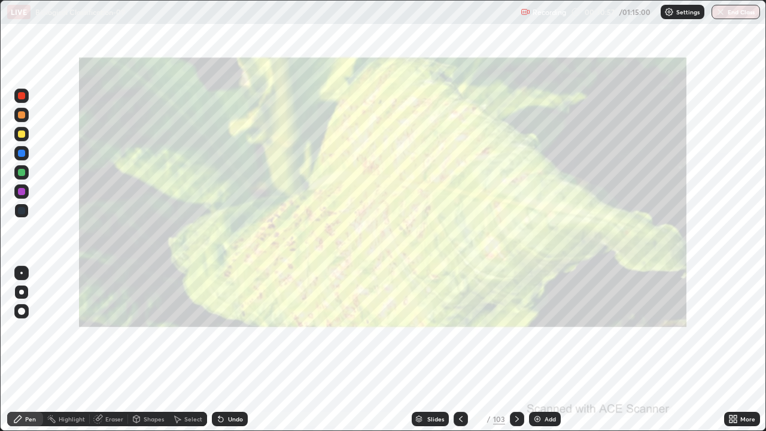
click at [514, 350] on icon at bounding box center [517, 419] width 10 height 10
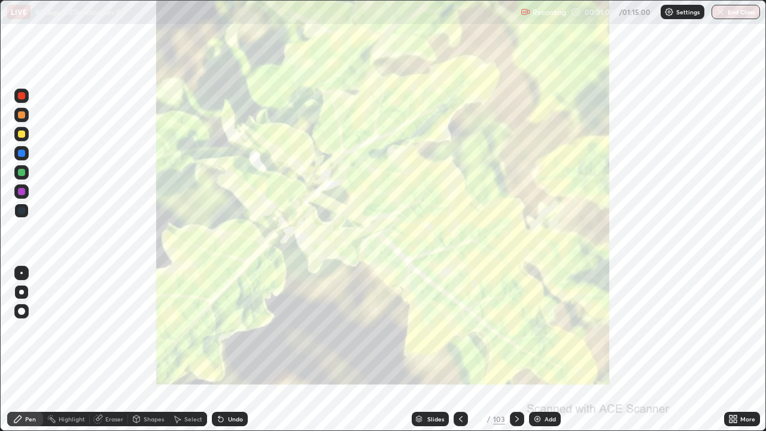
click at [510, 350] on div at bounding box center [517, 419] width 14 height 14
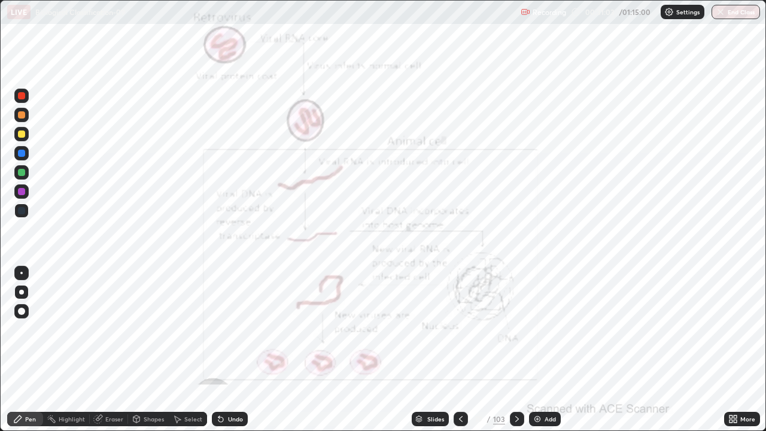
click at [427, 350] on div "Slides" at bounding box center [435, 419] width 17 height 6
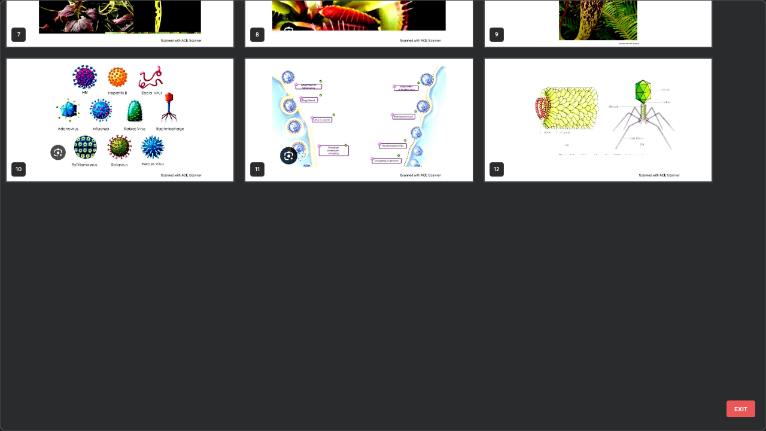
scroll to position [0, 0]
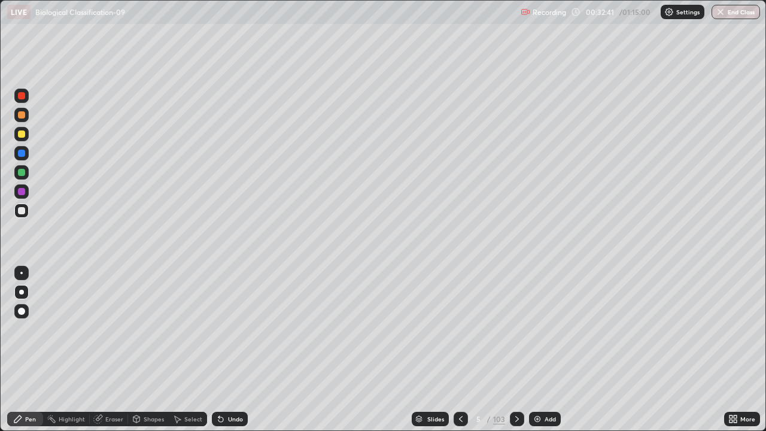
click at [424, 350] on div "Slides" at bounding box center [430, 419] width 37 height 14
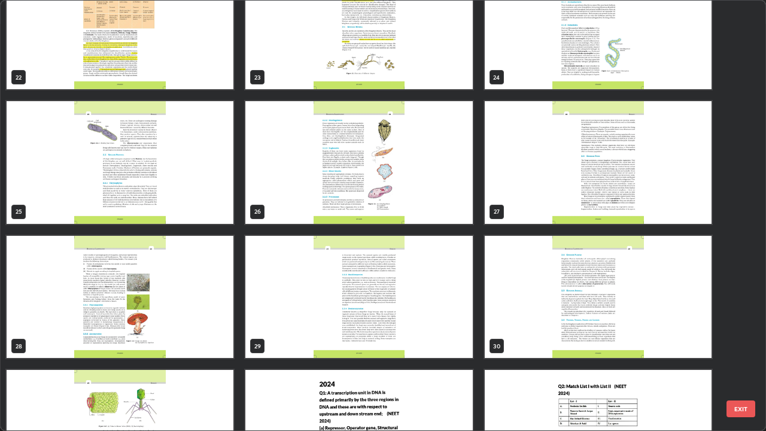
scroll to position [981, 0]
click at [509, 334] on img "grid" at bounding box center [598, 297] width 227 height 123
click at [509, 329] on img "grid" at bounding box center [598, 297] width 227 height 123
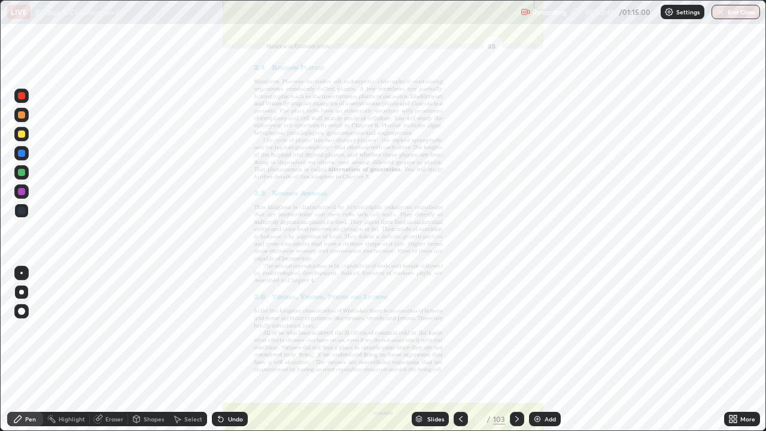
click at [506, 325] on img "grid" at bounding box center [598, 297] width 227 height 123
click at [515, 350] on icon at bounding box center [517, 419] width 10 height 10
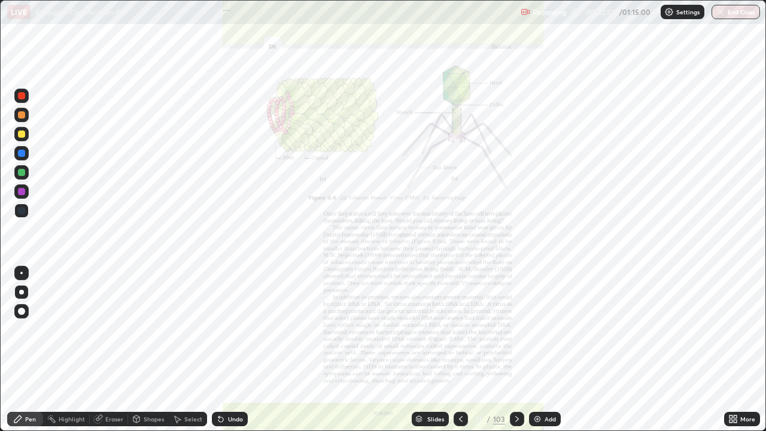
click at [733, 350] on icon at bounding box center [733, 419] width 10 height 10
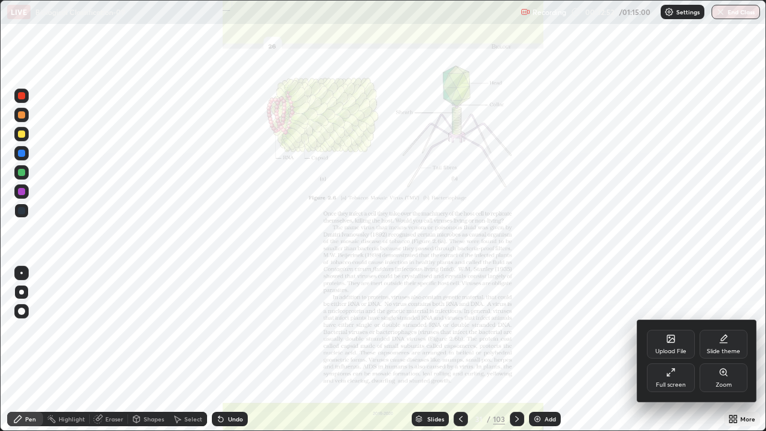
click at [715, 350] on div "Zoom" at bounding box center [724, 377] width 48 height 29
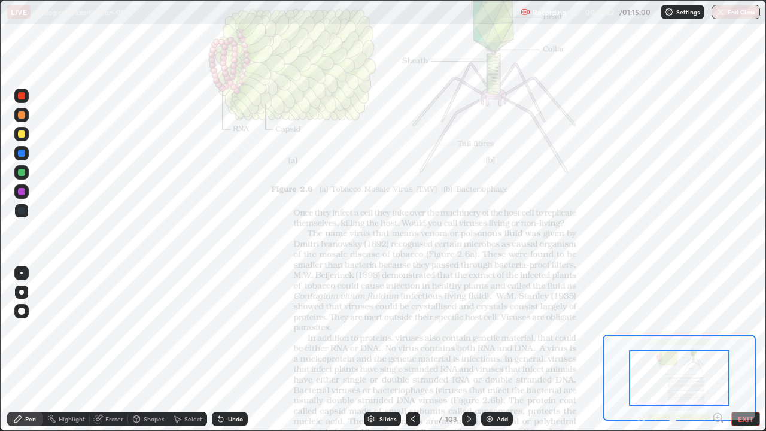
click at [718, 350] on icon at bounding box center [717, 417] width 3 height 0
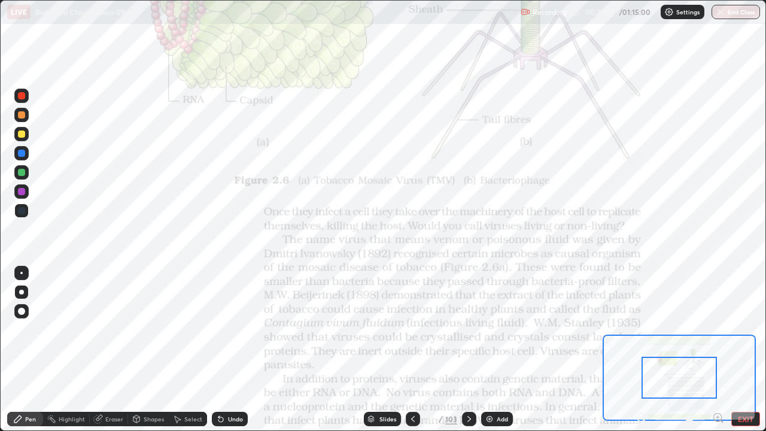
click at [718, 350] on icon at bounding box center [717, 417] width 3 height 0
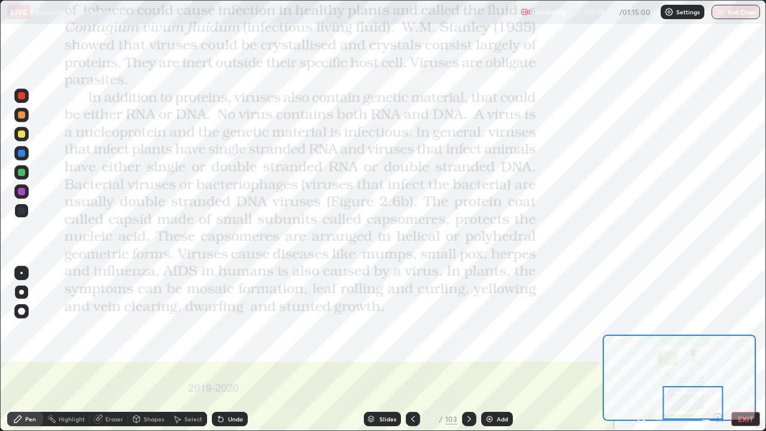
click at [372, 350] on icon at bounding box center [371, 420] width 6 height 2
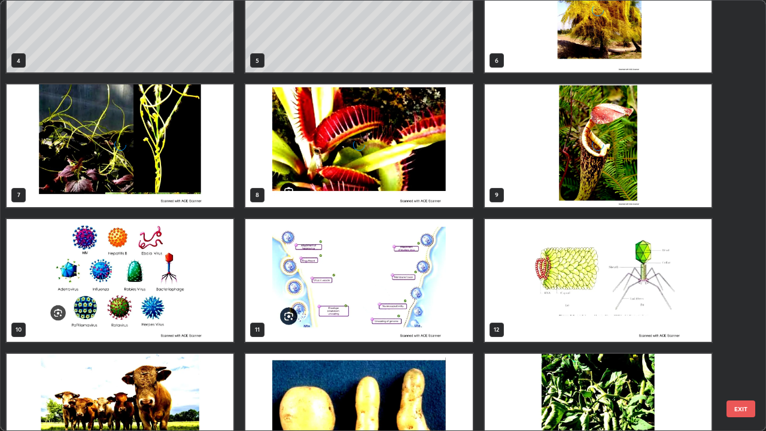
scroll to position [0, 0]
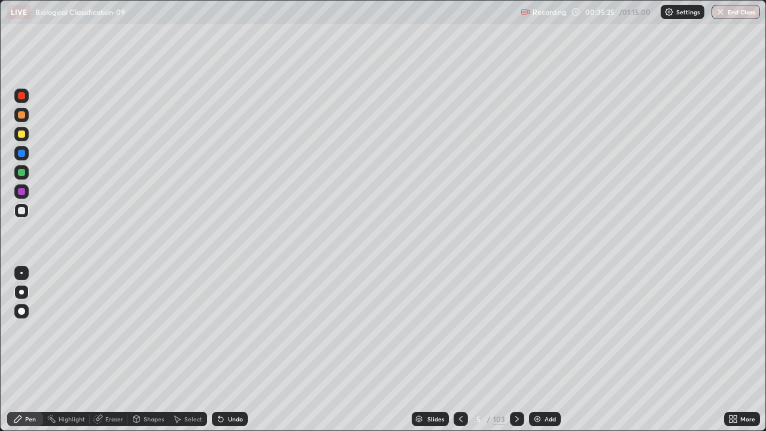
click at [533, 350] on img at bounding box center [538, 419] width 10 height 10
click at [226, 350] on div "Undo" at bounding box center [230, 419] width 36 height 14
click at [227, 350] on div "Undo" at bounding box center [230, 419] width 36 height 14
click at [230, 350] on div "Undo" at bounding box center [230, 419] width 36 height 14
click at [425, 350] on div "Slides" at bounding box center [430, 419] width 37 height 14
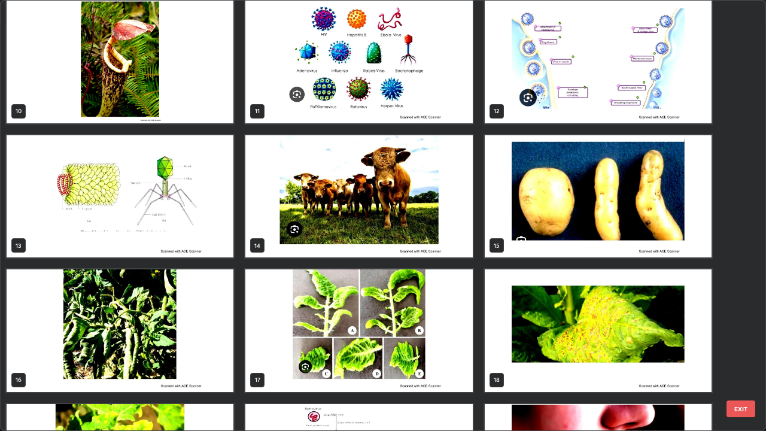
scroll to position [416, 0]
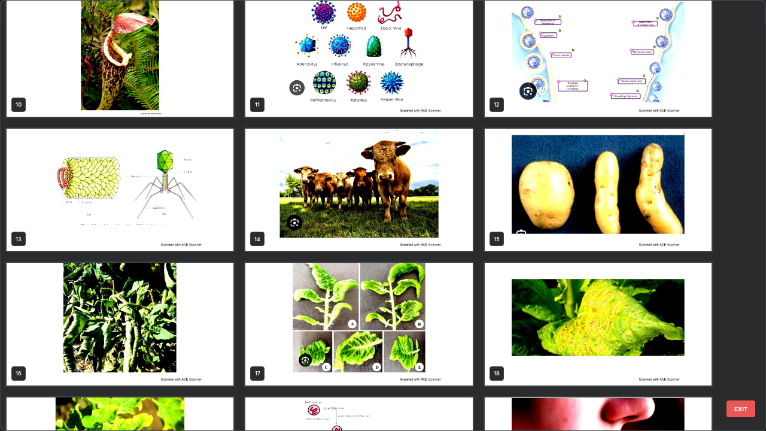
click at [510, 235] on img "grid" at bounding box center [598, 190] width 227 height 123
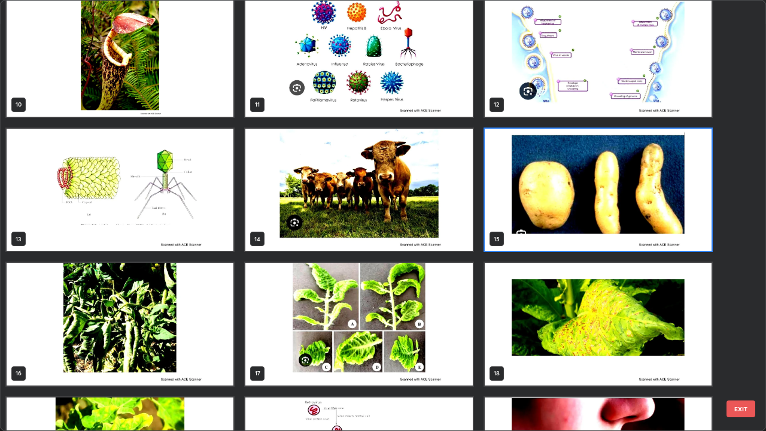
click at [511, 233] on img "grid" at bounding box center [598, 190] width 227 height 123
click at [509, 229] on img "grid" at bounding box center [598, 190] width 227 height 123
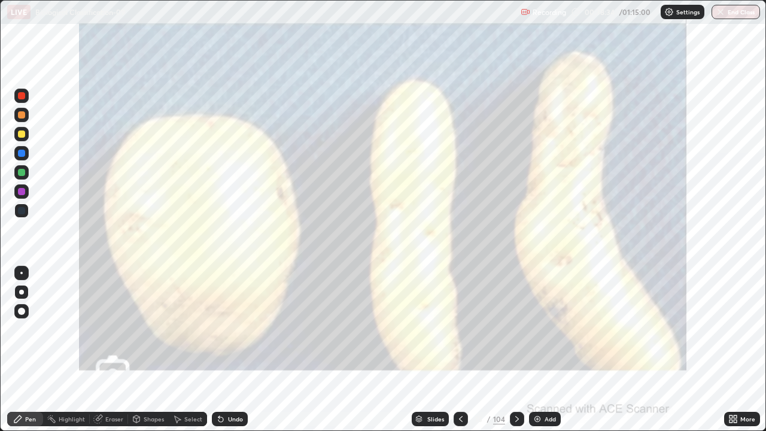
click at [418, 350] on icon at bounding box center [419, 420] width 6 height 2
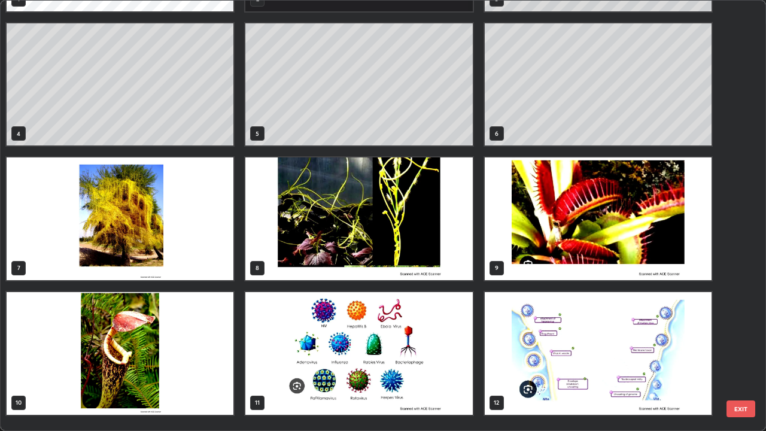
scroll to position [0, 0]
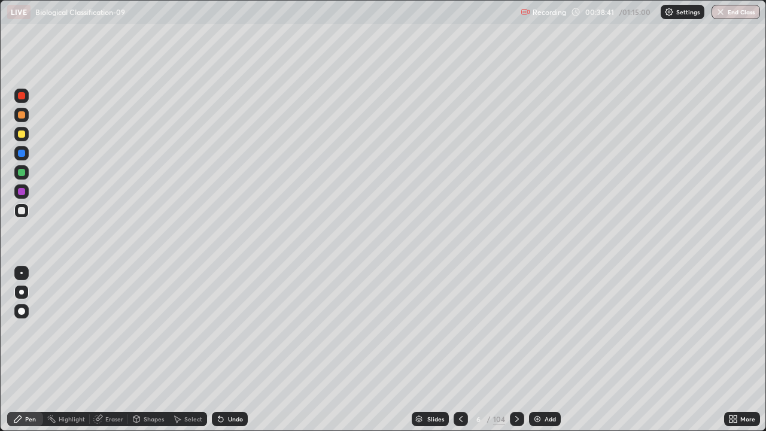
click at [537, 350] on img at bounding box center [538, 419] width 10 height 10
click at [233, 350] on div "Undo" at bounding box center [235, 419] width 15 height 6
click at [233, 350] on div "Undo" at bounding box center [230, 419] width 36 height 14
click at [516, 350] on icon at bounding box center [517, 419] width 4 height 6
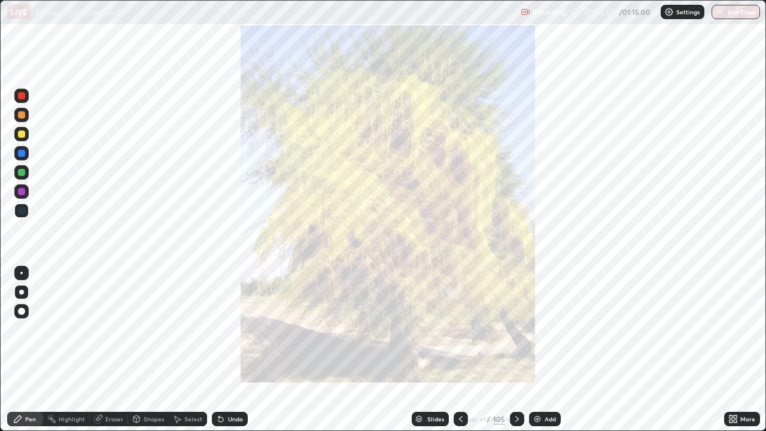
click at [460, 350] on icon at bounding box center [461, 419] width 10 height 10
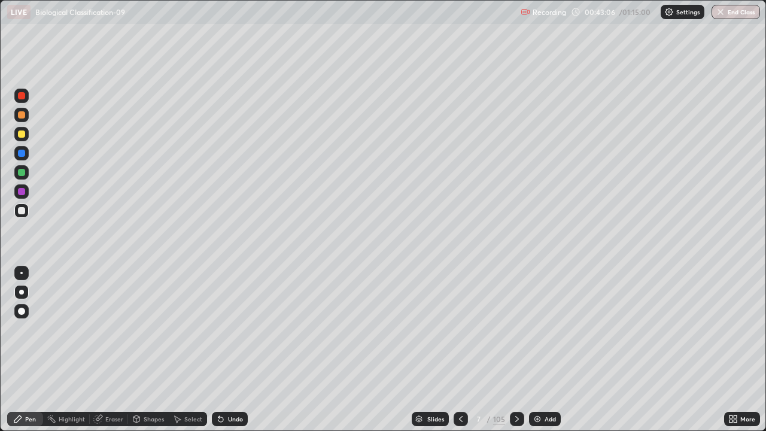
click at [539, 350] on img at bounding box center [538, 419] width 10 height 10
click at [542, 350] on div "Add" at bounding box center [545, 419] width 32 height 14
click at [540, 350] on img at bounding box center [537, 419] width 10 height 10
click at [731, 350] on icon at bounding box center [731, 421] width 3 height 3
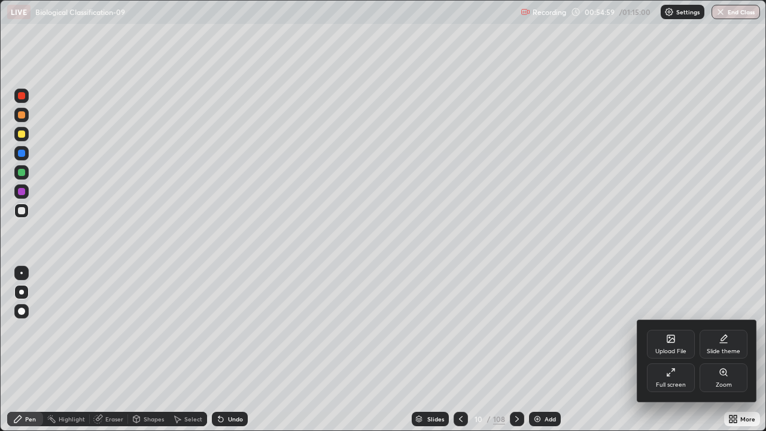
click at [664, 347] on div "Upload File" at bounding box center [671, 344] width 48 height 29
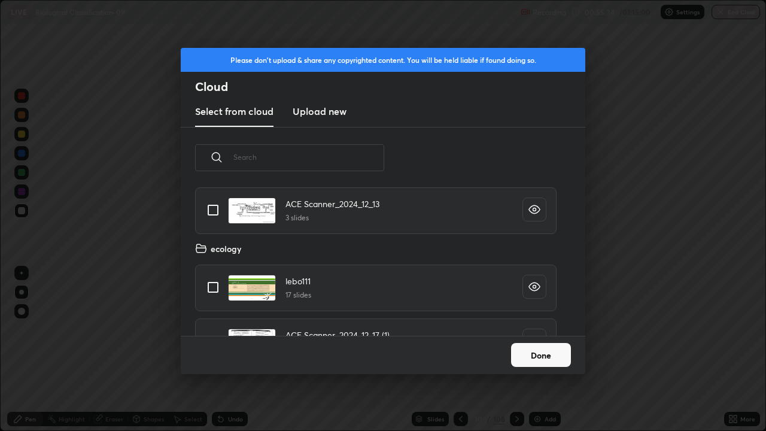
scroll to position [9677, 0]
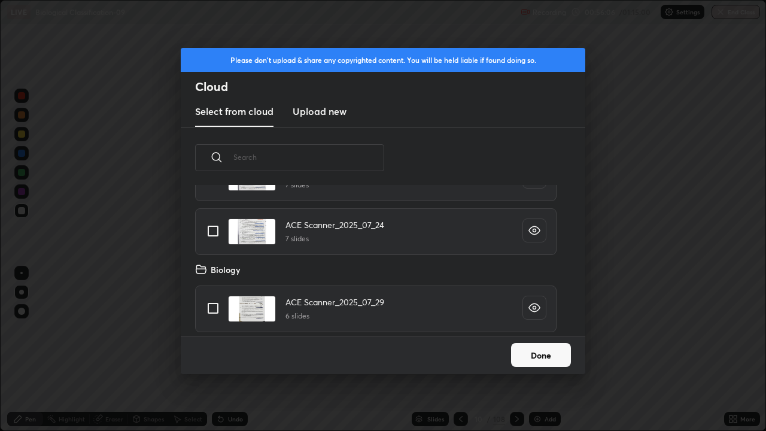
click at [215, 308] on input "grid" at bounding box center [212, 308] width 25 height 25
checkbox input "true"
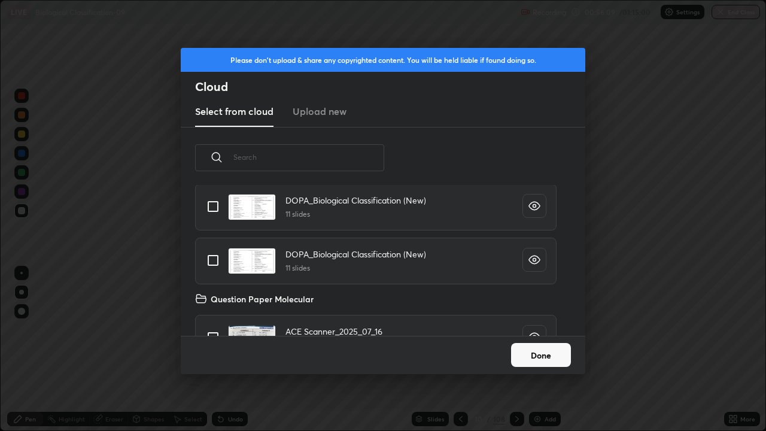
click at [209, 262] on input "grid" at bounding box center [212, 260] width 25 height 25
checkbox input "true"
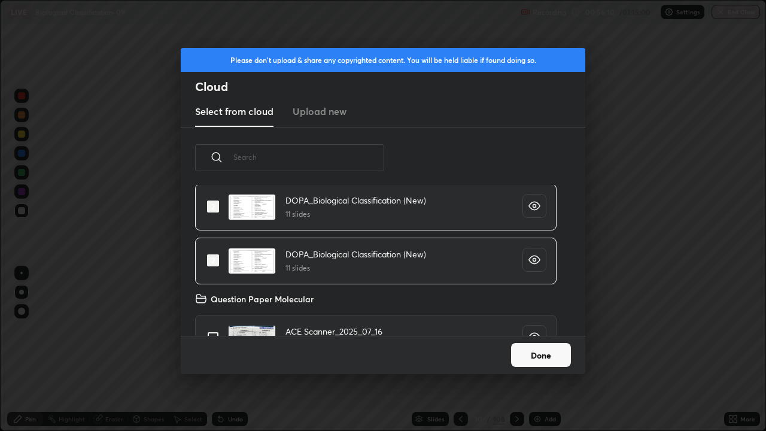
click at [526, 350] on button "Done" at bounding box center [541, 355] width 60 height 24
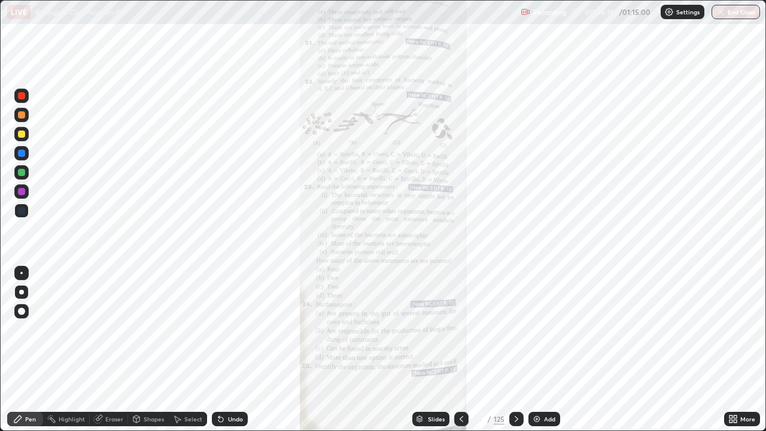
click at [425, 350] on div "Slides" at bounding box center [430, 419] width 37 height 14
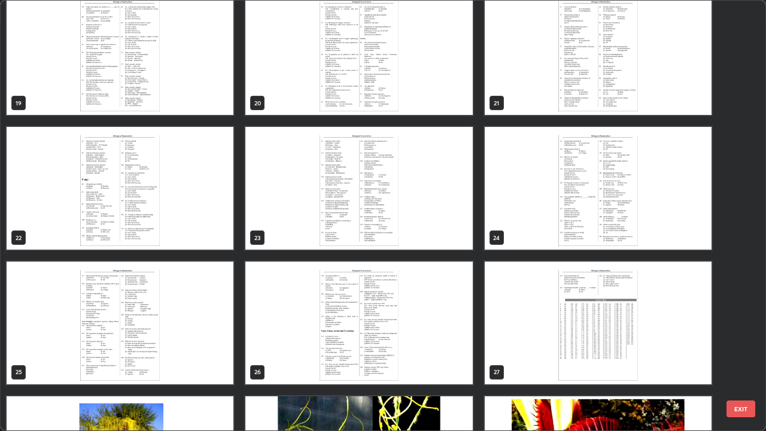
click at [334, 350] on img "grid" at bounding box center [358, 323] width 227 height 123
click at [330, 350] on img "grid" at bounding box center [358, 323] width 227 height 123
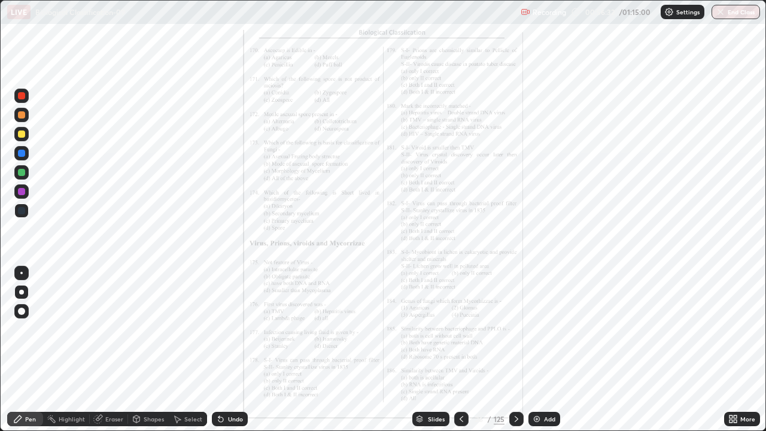
click at [330, 348] on img "grid" at bounding box center [358, 323] width 227 height 123
click at [731, 350] on icon at bounding box center [731, 421] width 3 height 3
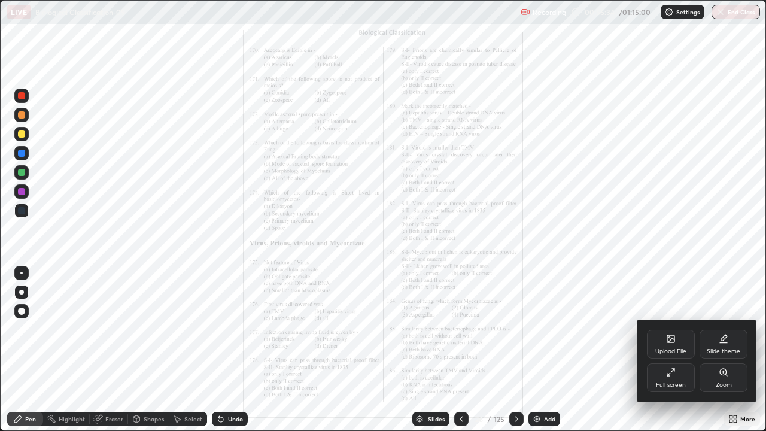
click at [728, 350] on div "Zoom" at bounding box center [724, 385] width 16 height 6
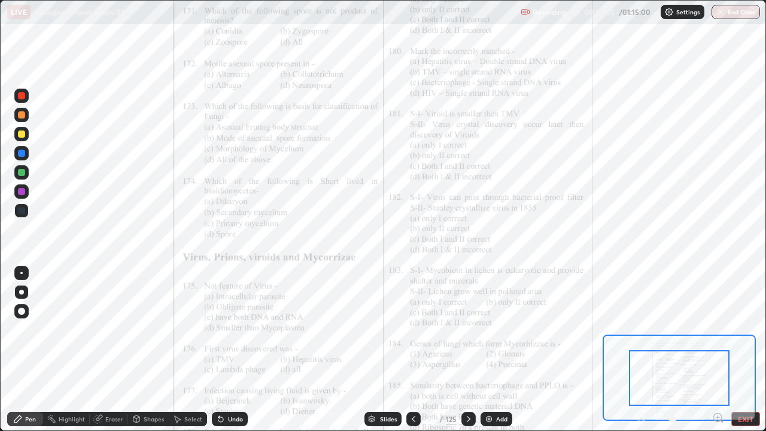
click at [715, 350] on icon at bounding box center [718, 418] width 12 height 12
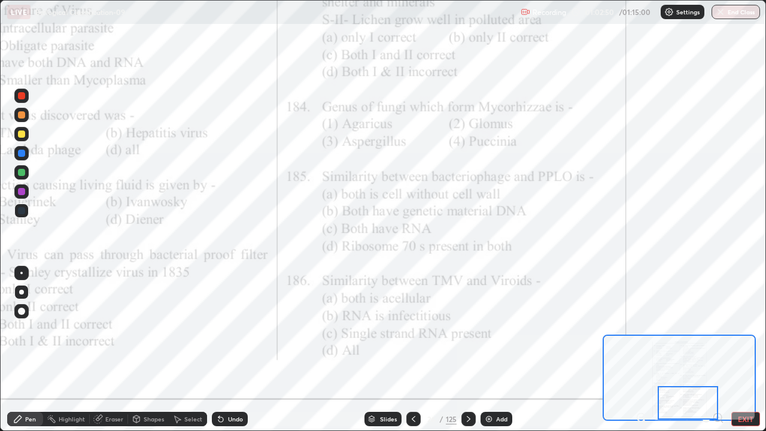
click at [370, 350] on icon at bounding box center [372, 417] width 6 height 3
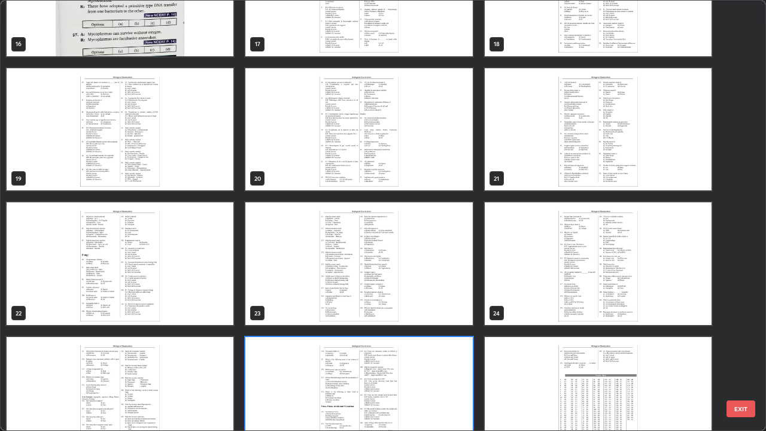
scroll to position [746, 0]
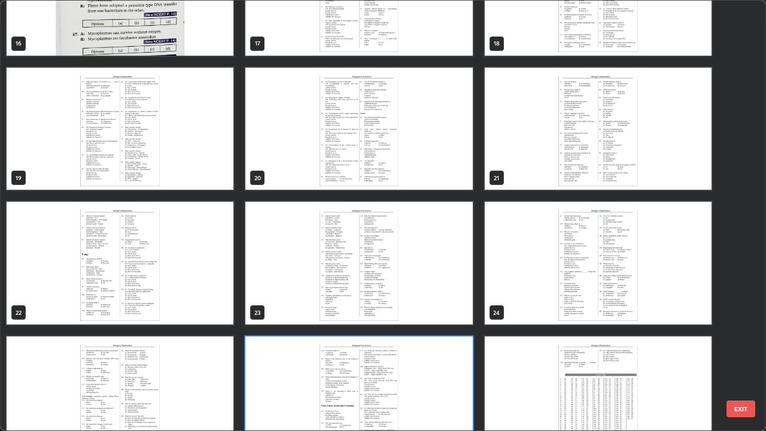
click at [163, 304] on img "grid" at bounding box center [120, 263] width 227 height 123
click at [157, 305] on img "grid" at bounding box center [120, 263] width 227 height 123
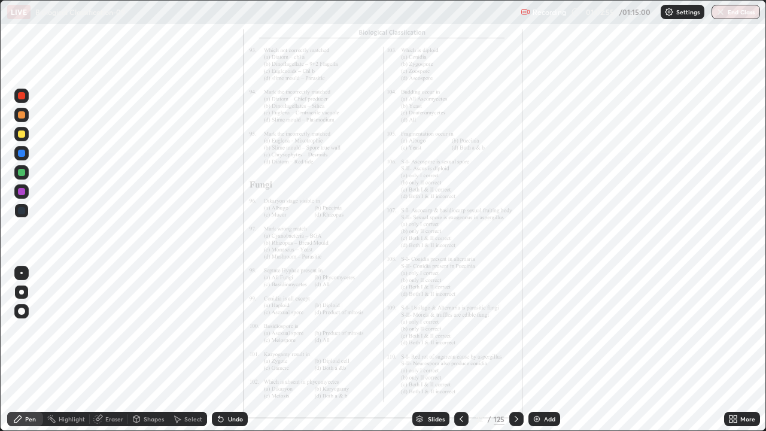
click at [156, 301] on img "grid" at bounding box center [120, 263] width 227 height 123
click at [731, 350] on icon at bounding box center [731, 416] width 3 height 3
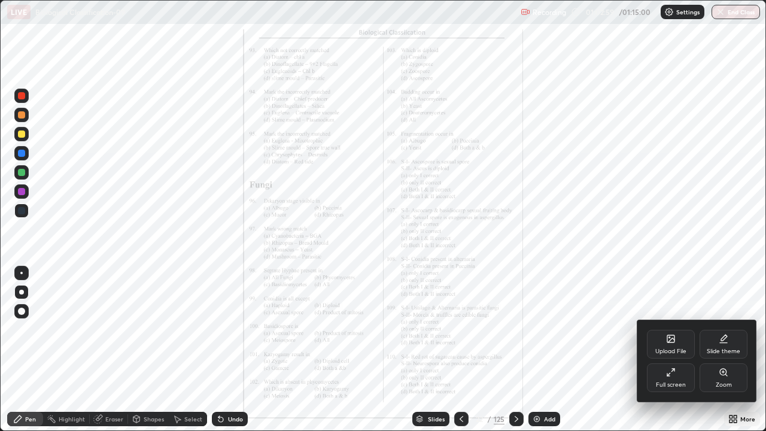
click at [737, 350] on div "Zoom" at bounding box center [724, 377] width 48 height 29
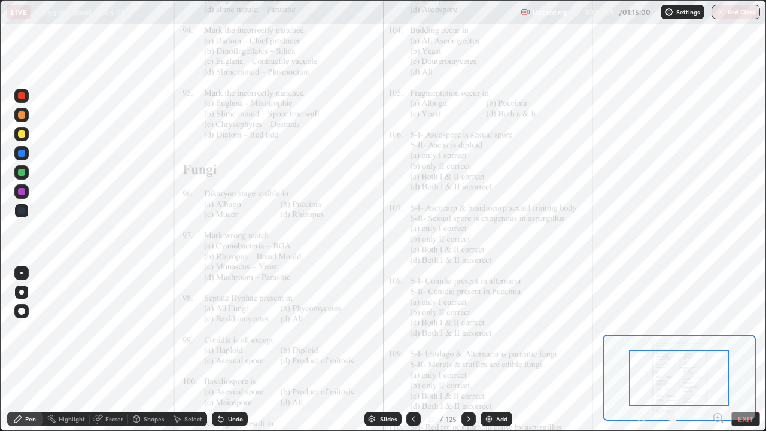
click at [718, 350] on icon at bounding box center [717, 417] width 3 height 0
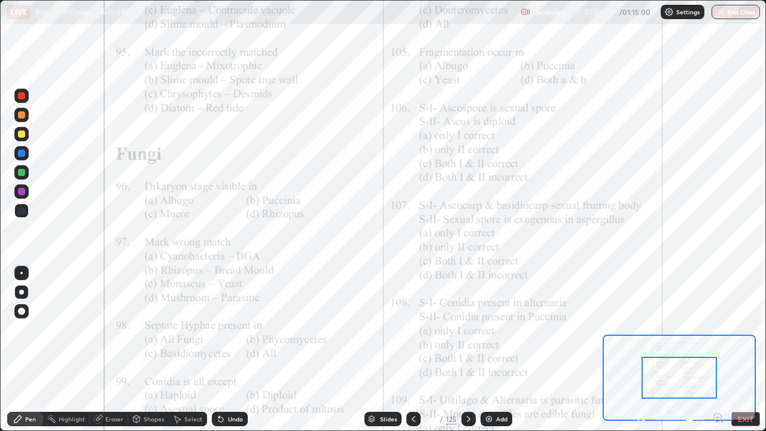
click at [718, 350] on icon at bounding box center [717, 417] width 3 height 0
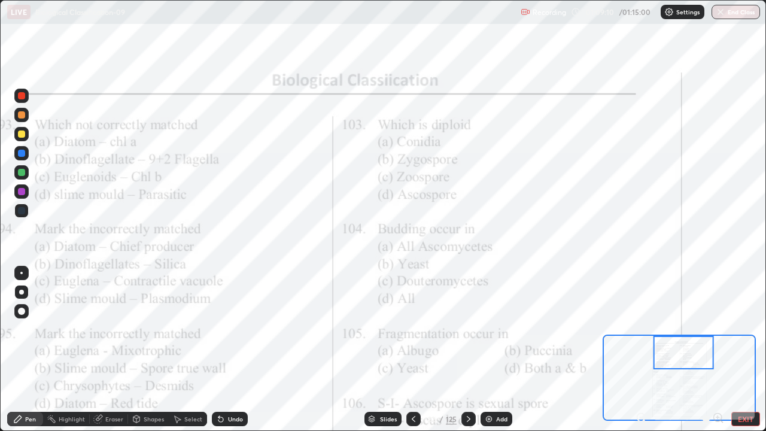
click at [411, 350] on icon at bounding box center [414, 419] width 10 height 10
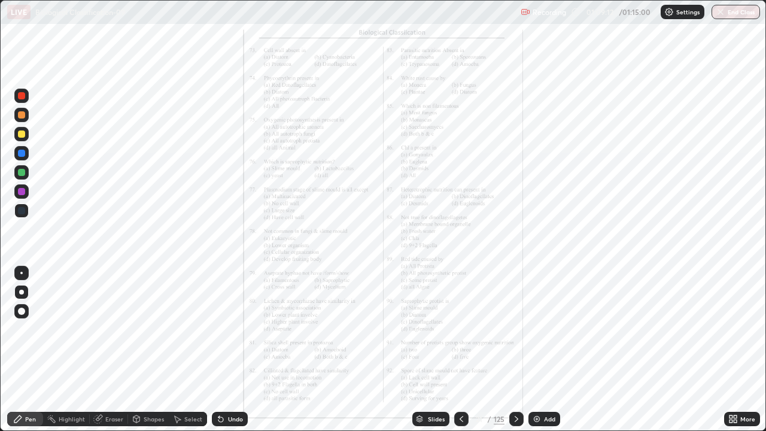
click at [510, 350] on div at bounding box center [516, 419] width 14 height 14
click at [515, 350] on icon at bounding box center [517, 419] width 10 height 10
click at [734, 350] on icon at bounding box center [733, 419] width 10 height 10
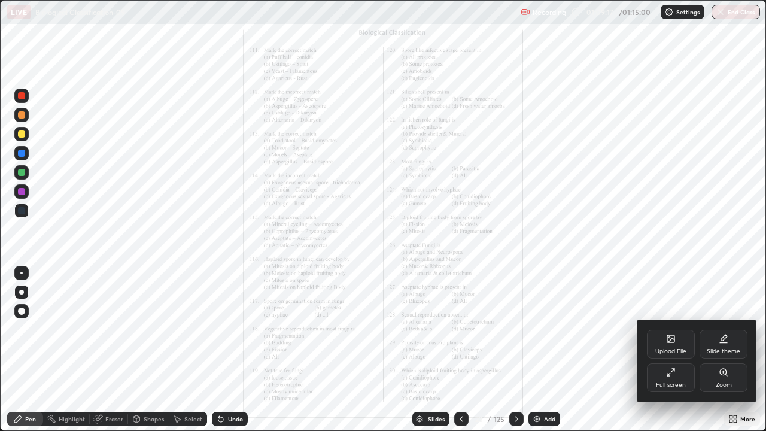
click at [730, 350] on div "Zoom" at bounding box center [724, 385] width 16 height 6
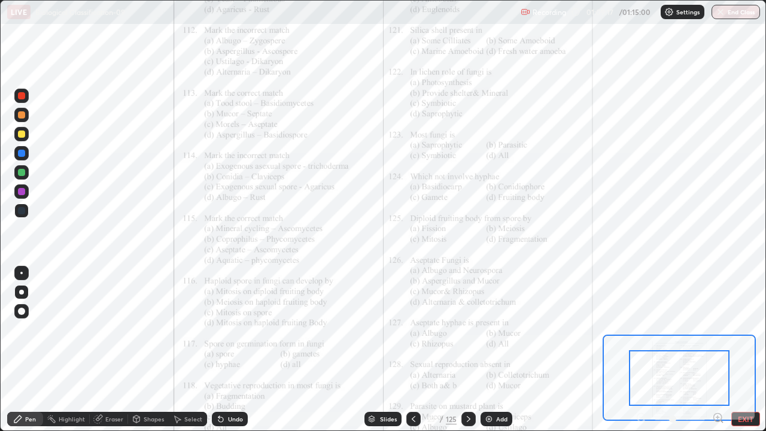
click at [718, 350] on icon at bounding box center [717, 417] width 3 height 0
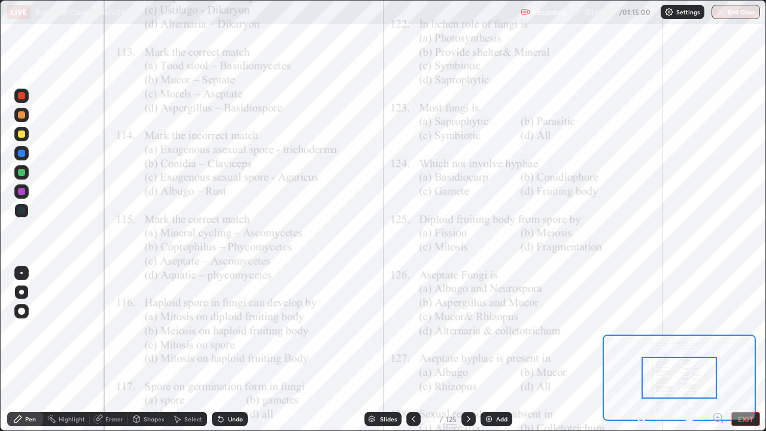
click at [717, 350] on icon at bounding box center [718, 418] width 12 height 12
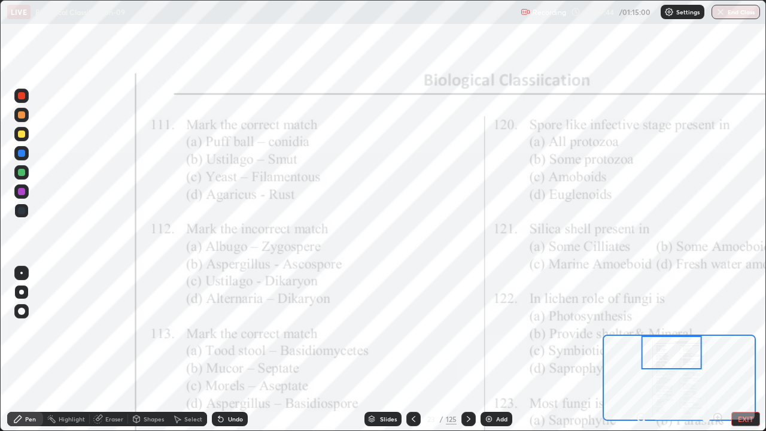
click at [376, 350] on div "Slides" at bounding box center [382, 419] width 37 height 14
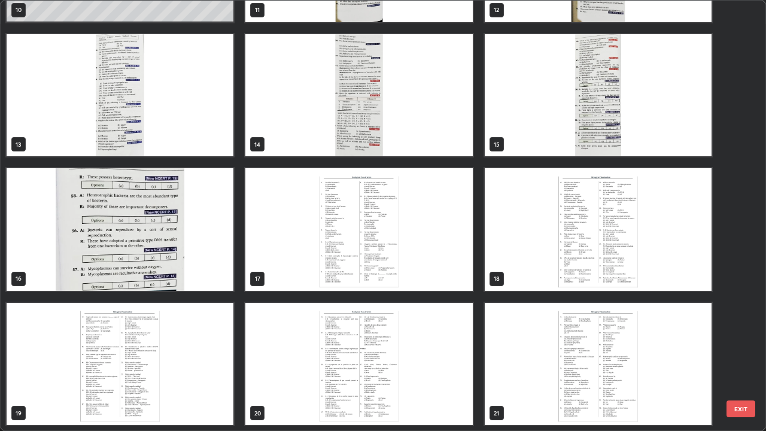
scroll to position [514, 0]
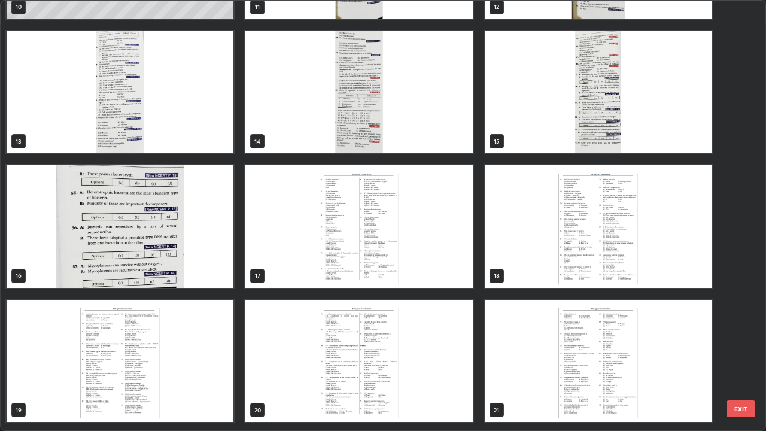
click at [331, 263] on img "grid" at bounding box center [358, 226] width 227 height 123
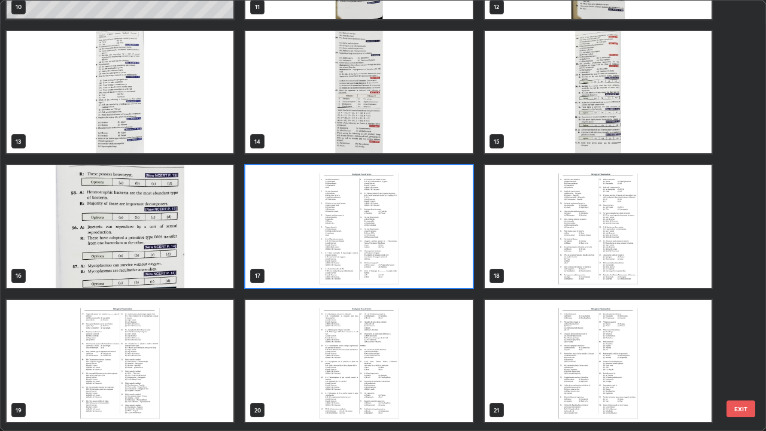
click at [328, 264] on img "grid" at bounding box center [358, 226] width 227 height 123
click at [330, 268] on img "grid" at bounding box center [358, 226] width 227 height 123
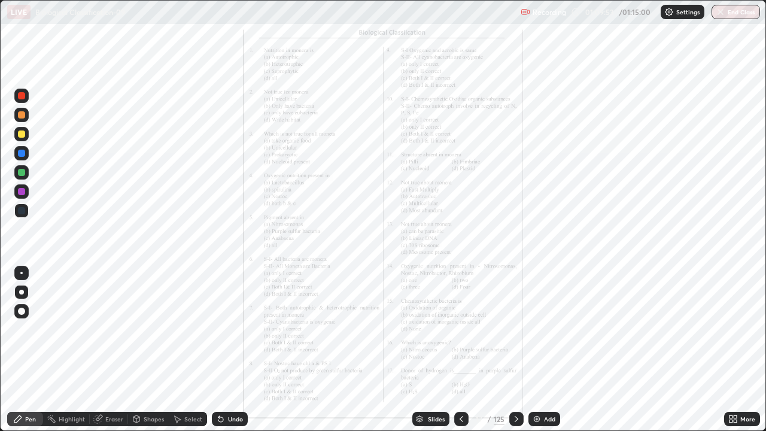
click at [515, 350] on icon at bounding box center [517, 419] width 10 height 10
click at [513, 350] on icon at bounding box center [517, 419] width 10 height 10
click at [515, 350] on icon at bounding box center [517, 419] width 10 height 10
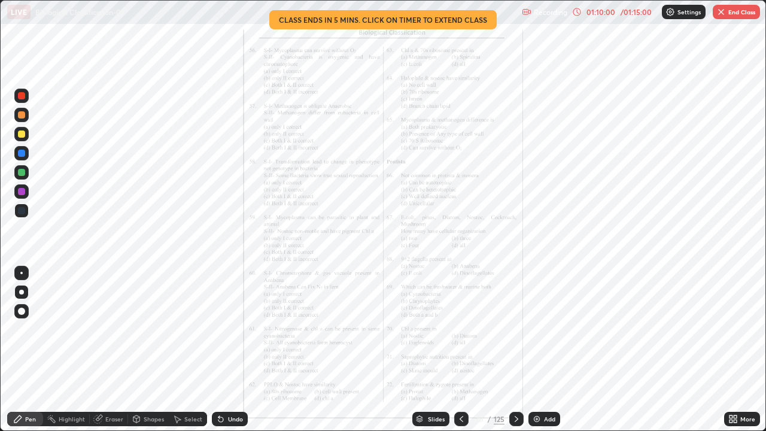
click at [515, 350] on icon at bounding box center [517, 419] width 10 height 10
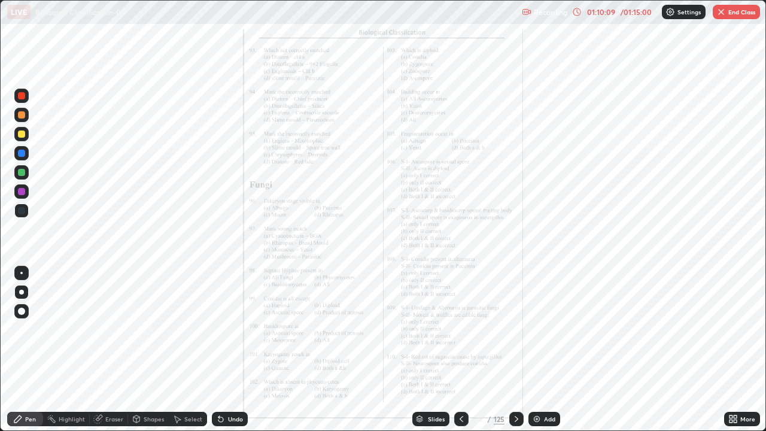
click at [515, 350] on icon at bounding box center [517, 419] width 10 height 10
click at [461, 350] on icon at bounding box center [462, 419] width 10 height 10
click at [105, 350] on div "Eraser" at bounding box center [114, 419] width 18 height 6
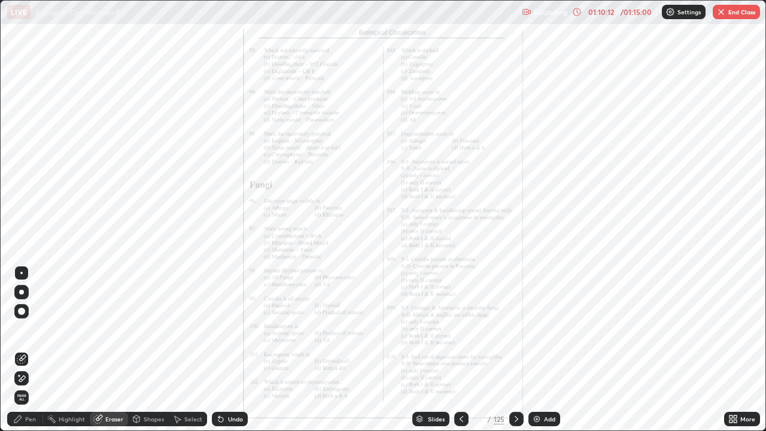
click at [21, 350] on span "Erase all" at bounding box center [21, 397] width 13 height 7
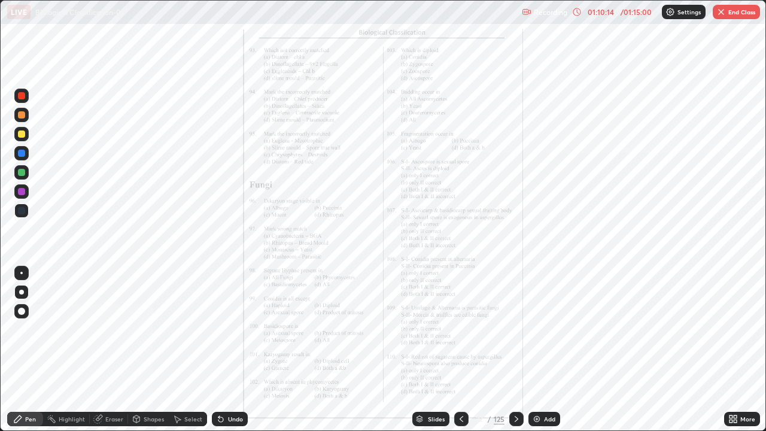
click at [515, 350] on icon at bounding box center [517, 419] width 10 height 10
click at [509, 350] on div at bounding box center [516, 419] width 14 height 14
click at [515, 350] on icon at bounding box center [517, 419] width 10 height 10
click at [509, 350] on div at bounding box center [516, 419] width 14 height 14
click at [115, 350] on div "Eraser" at bounding box center [114, 419] width 18 height 6
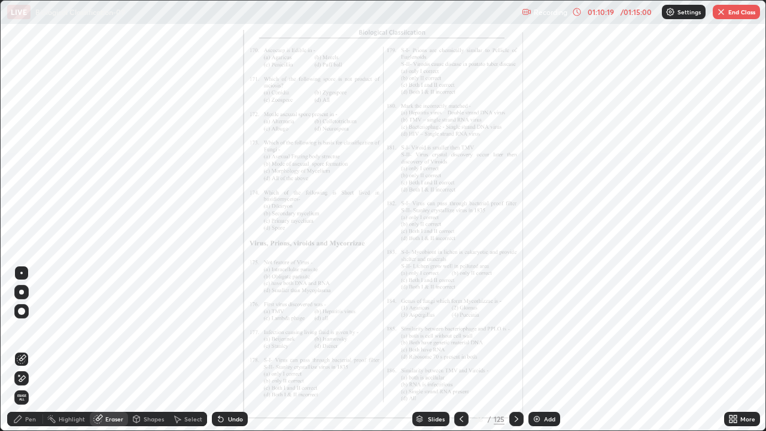
click at [22, 350] on span "Erase all" at bounding box center [21, 397] width 13 height 7
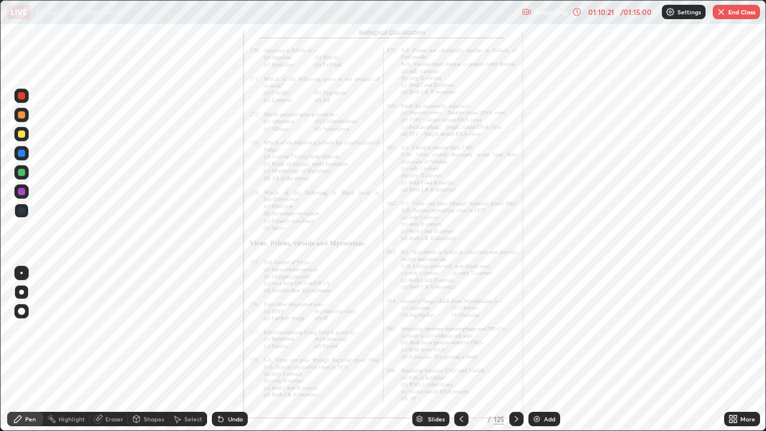
click at [515, 350] on icon at bounding box center [517, 419] width 10 height 10
click at [733, 11] on button "End Class" at bounding box center [736, 12] width 47 height 14
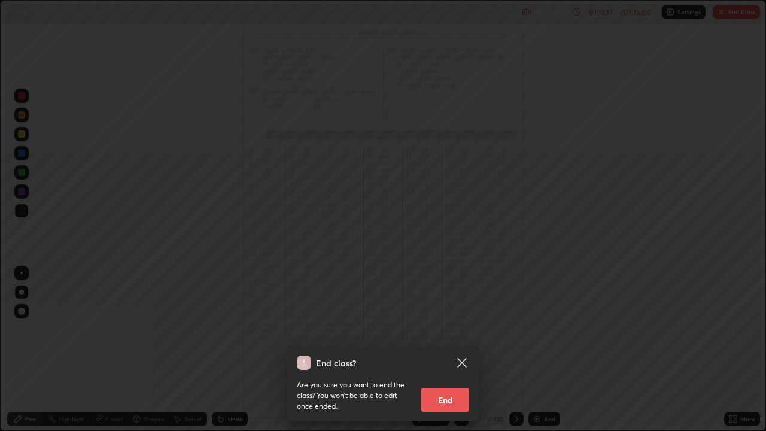
click at [456, 350] on button "End" at bounding box center [445, 400] width 48 height 24
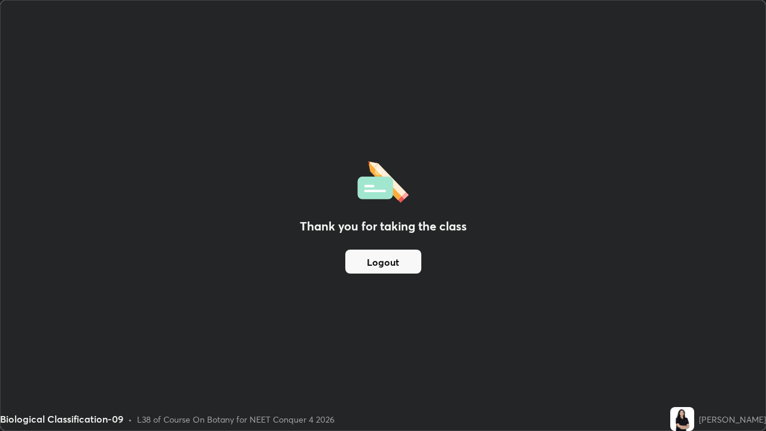
click at [405, 267] on button "Logout" at bounding box center [383, 262] width 76 height 24
click at [403, 265] on button "Logout" at bounding box center [383, 262] width 76 height 24
click at [399, 262] on button "Logout" at bounding box center [383, 262] width 76 height 24
